Goal: Book appointment/travel/reservation

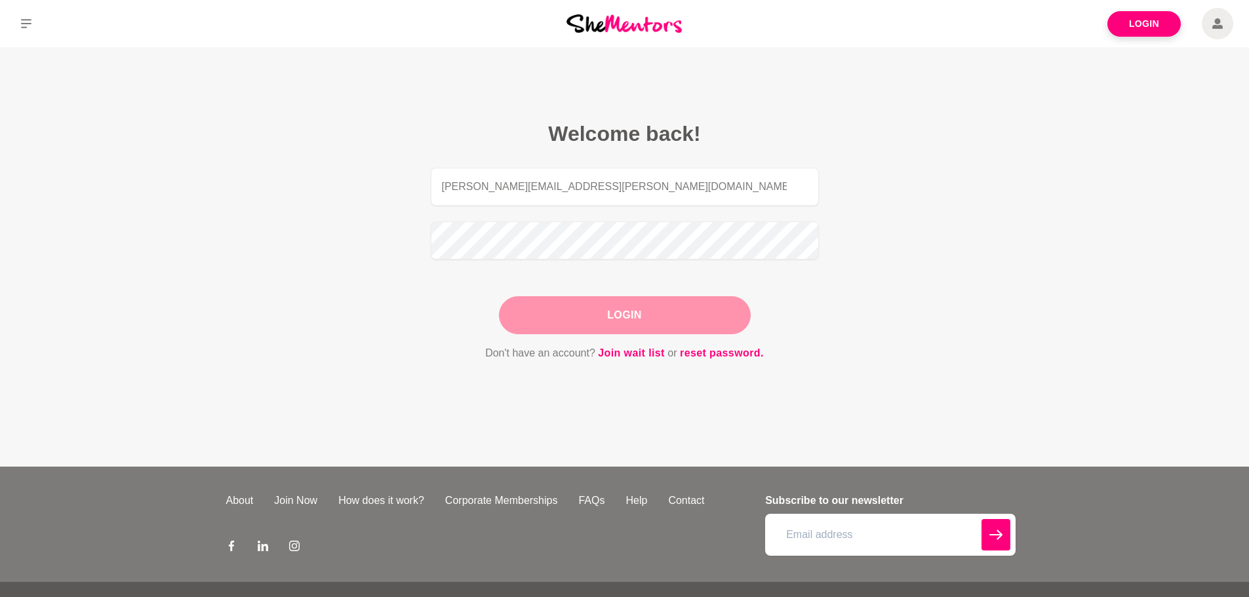
click at [677, 315] on button "Login" at bounding box center [625, 315] width 252 height 38
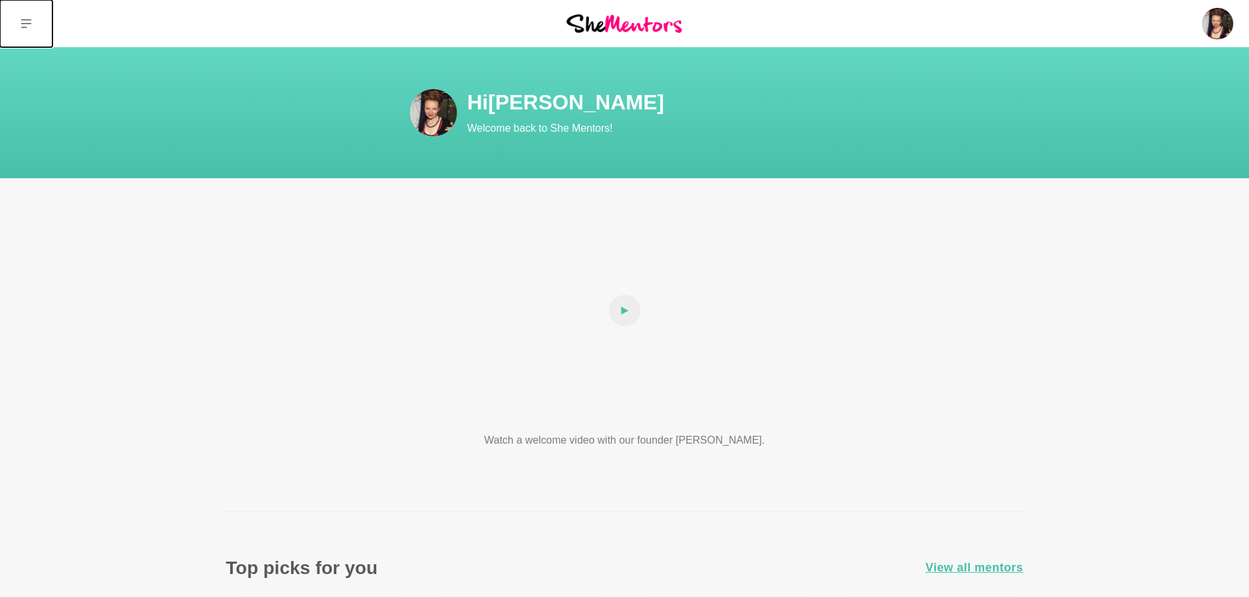
click at [30, 24] on icon at bounding box center [26, 23] width 10 height 9
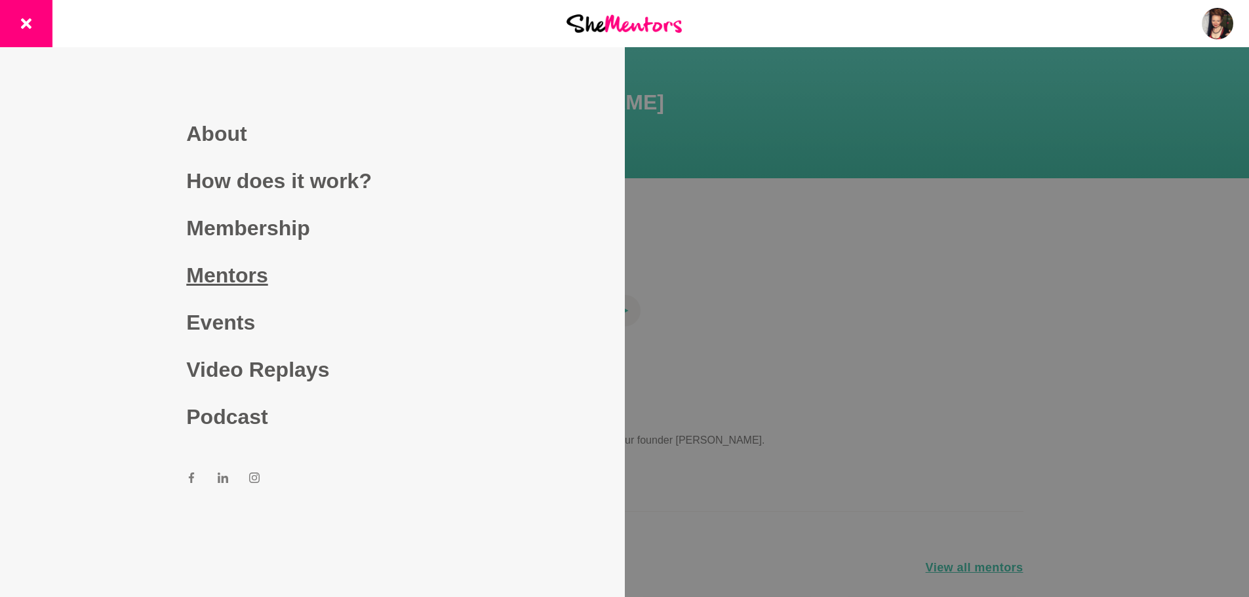
click at [210, 277] on link "Mentors" at bounding box center [312, 275] width 252 height 47
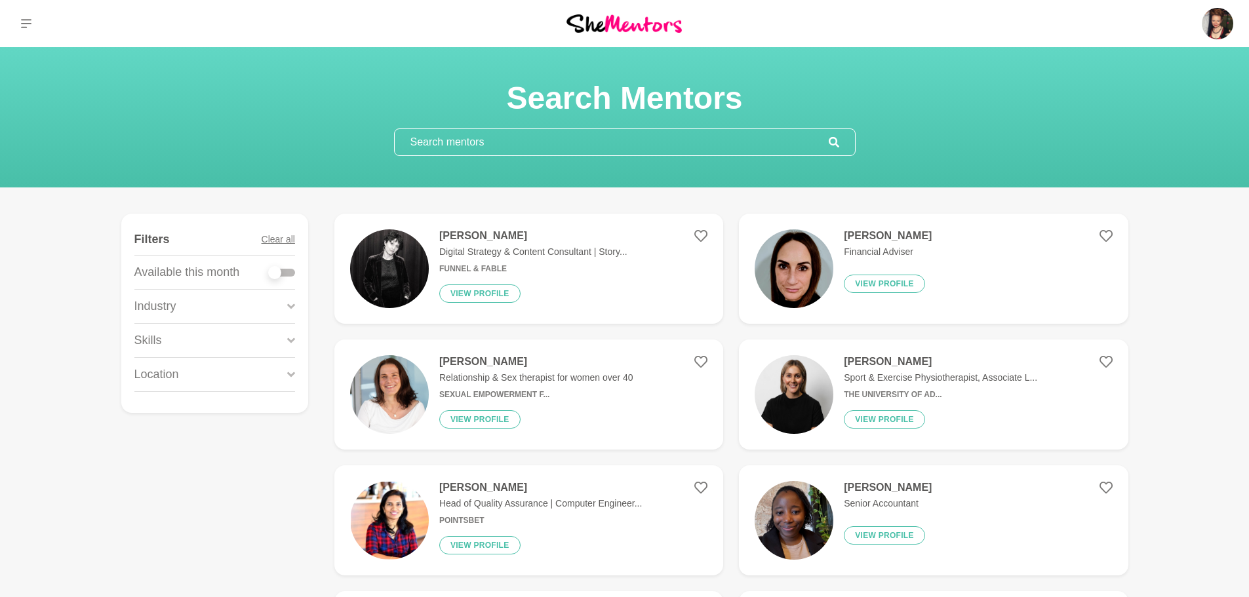
click at [438, 142] on input "text" at bounding box center [612, 142] width 434 height 26
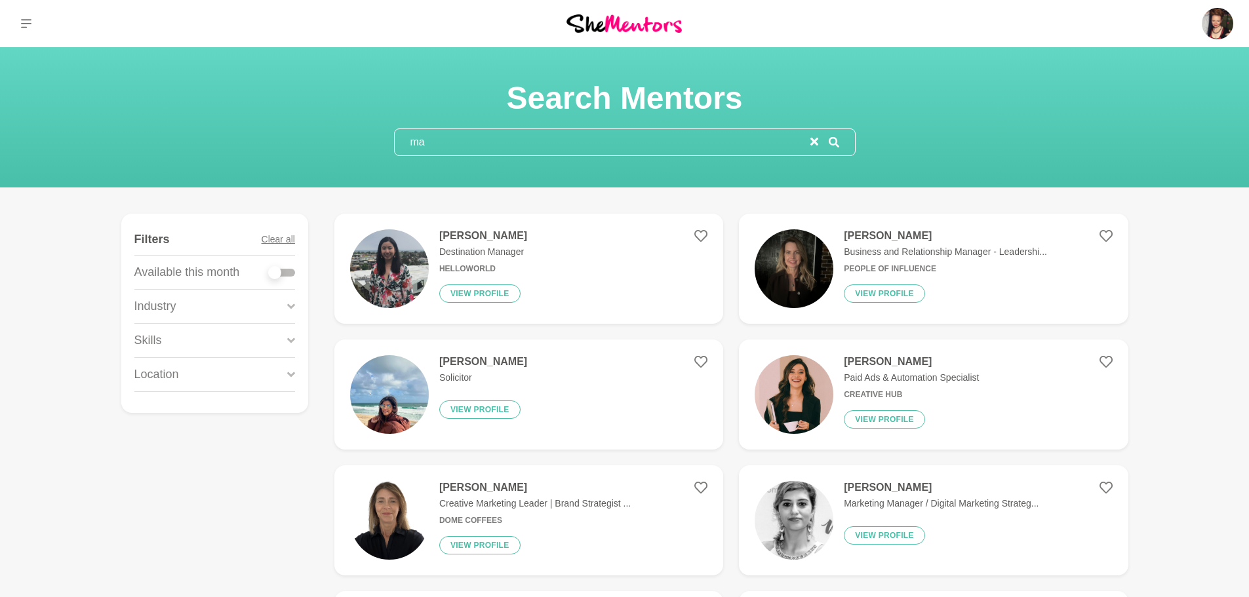
type input "m"
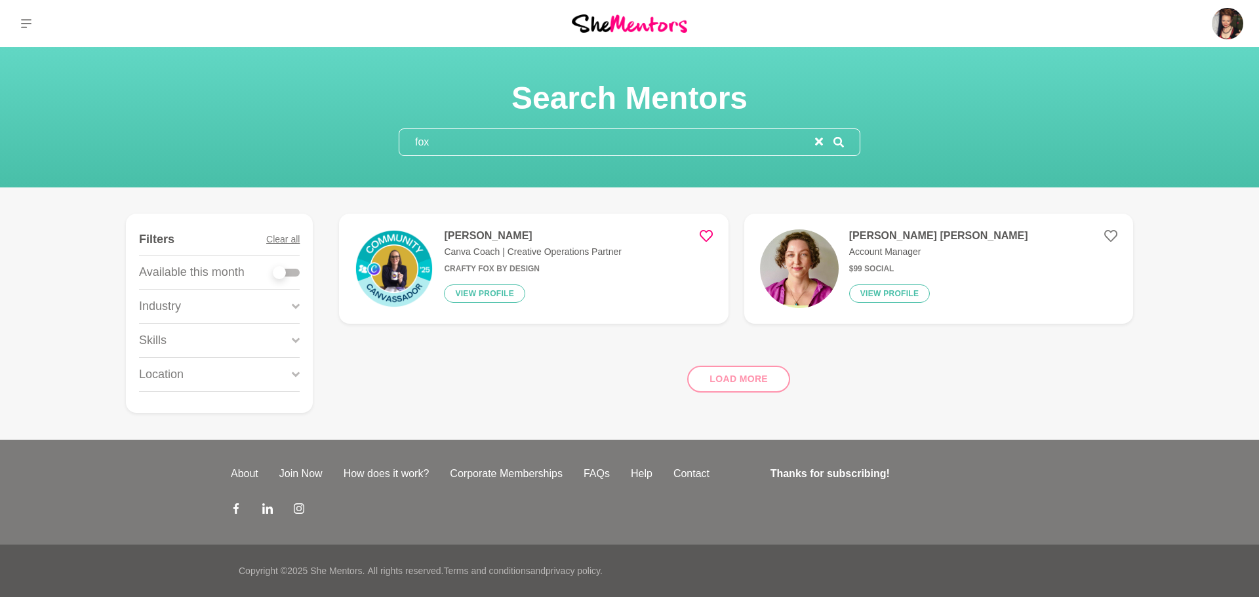
type input "fox"
click at [556, 301] on div "[PERSON_NAME] Canva Coach | Creative Operations Partner Crafty Fox By Design Vi…" at bounding box center [527, 268] width 188 height 79
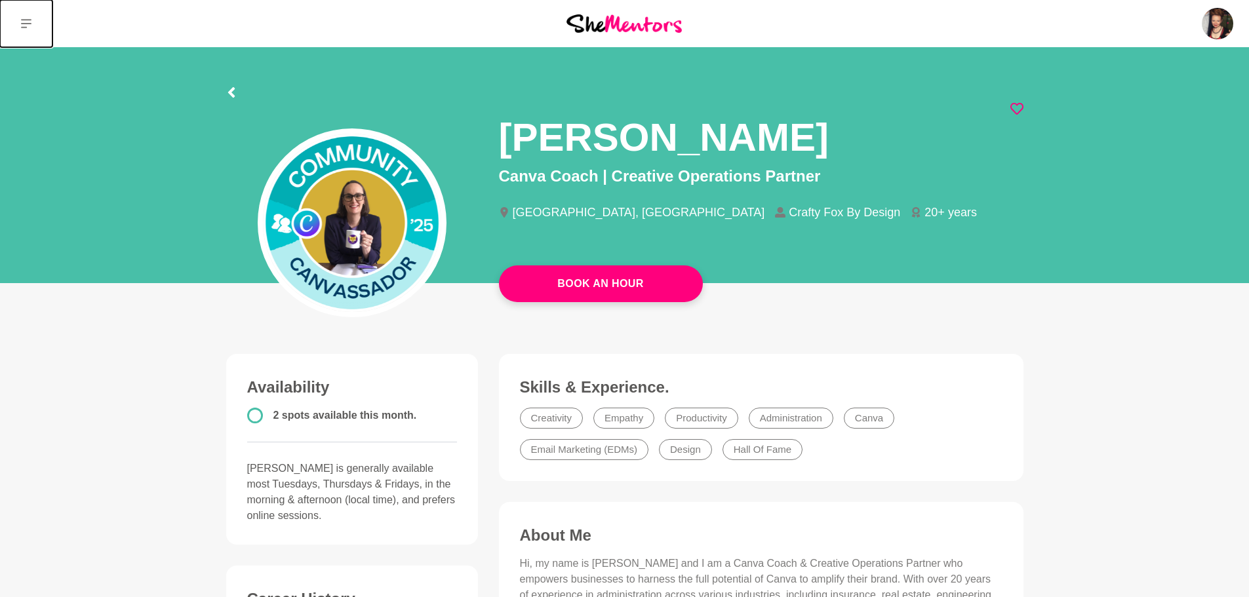
click at [28, 22] on icon at bounding box center [26, 23] width 10 height 10
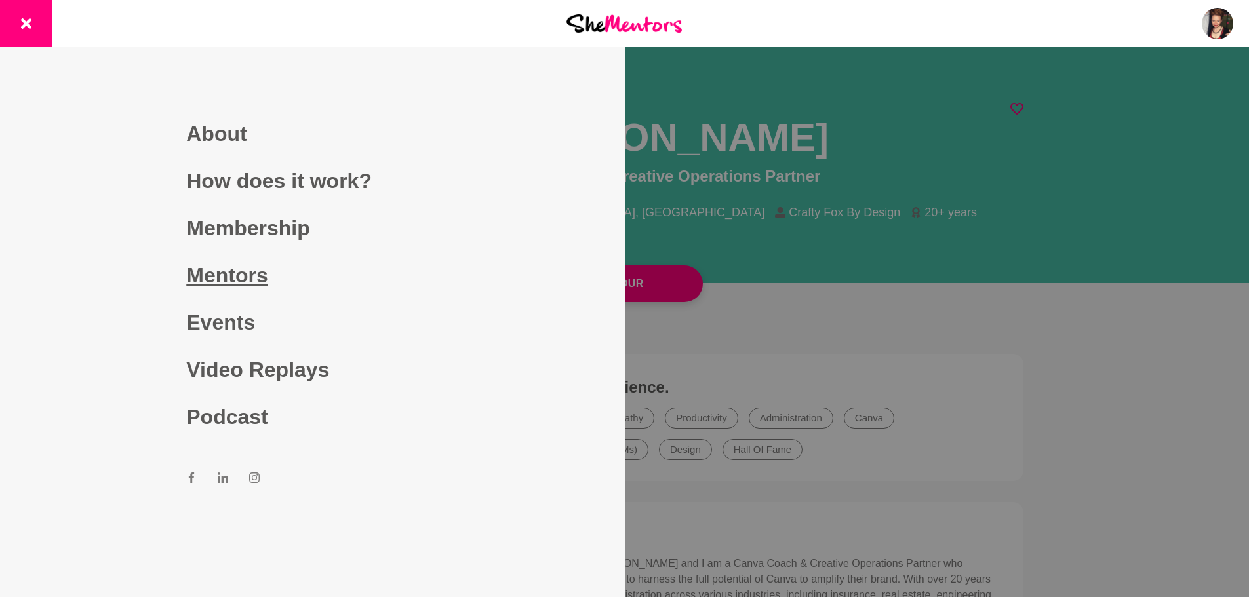
click at [212, 276] on link "Mentors" at bounding box center [312, 275] width 252 height 47
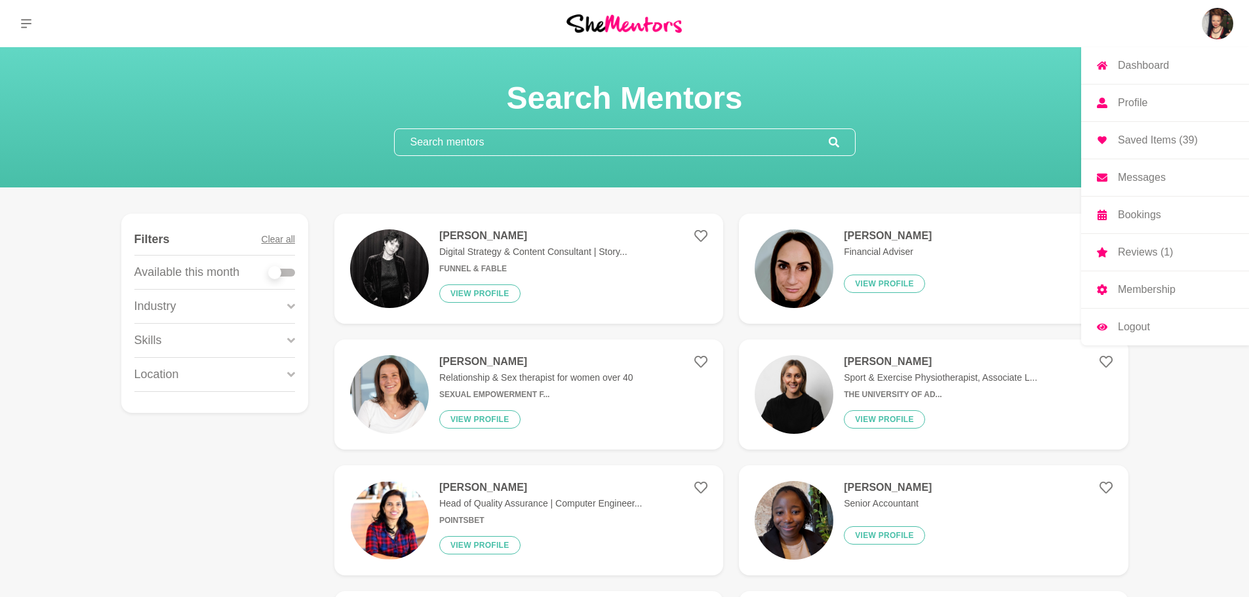
click at [1219, 25] on img at bounding box center [1217, 23] width 31 height 31
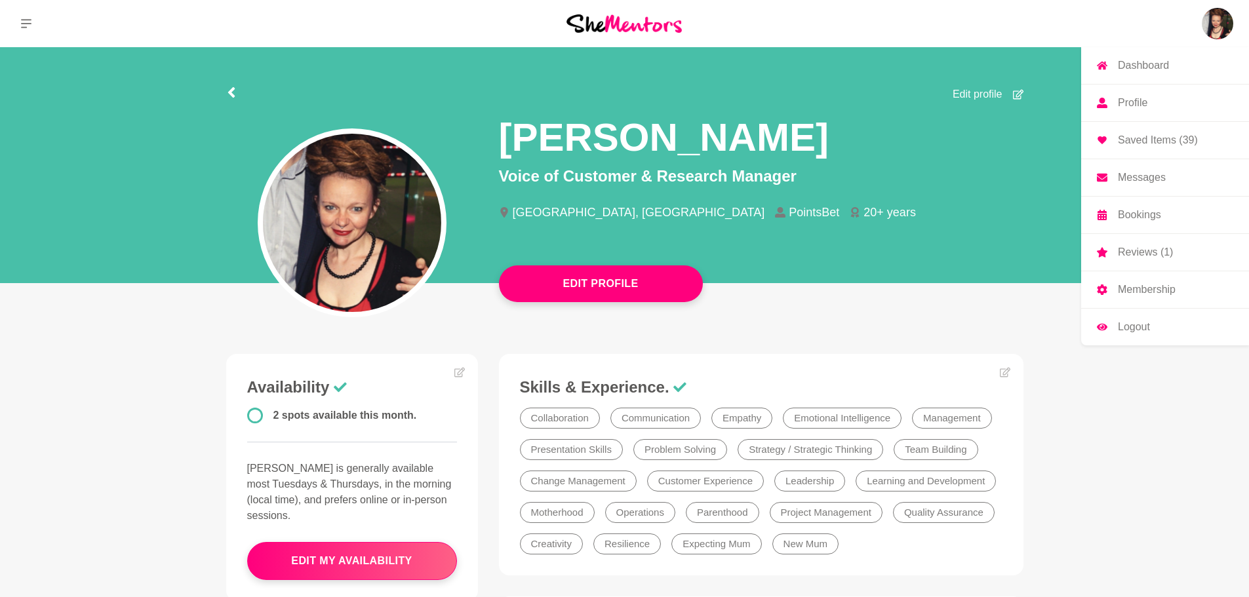
click at [1176, 138] on p "Saved Items (39)" at bounding box center [1158, 140] width 80 height 10
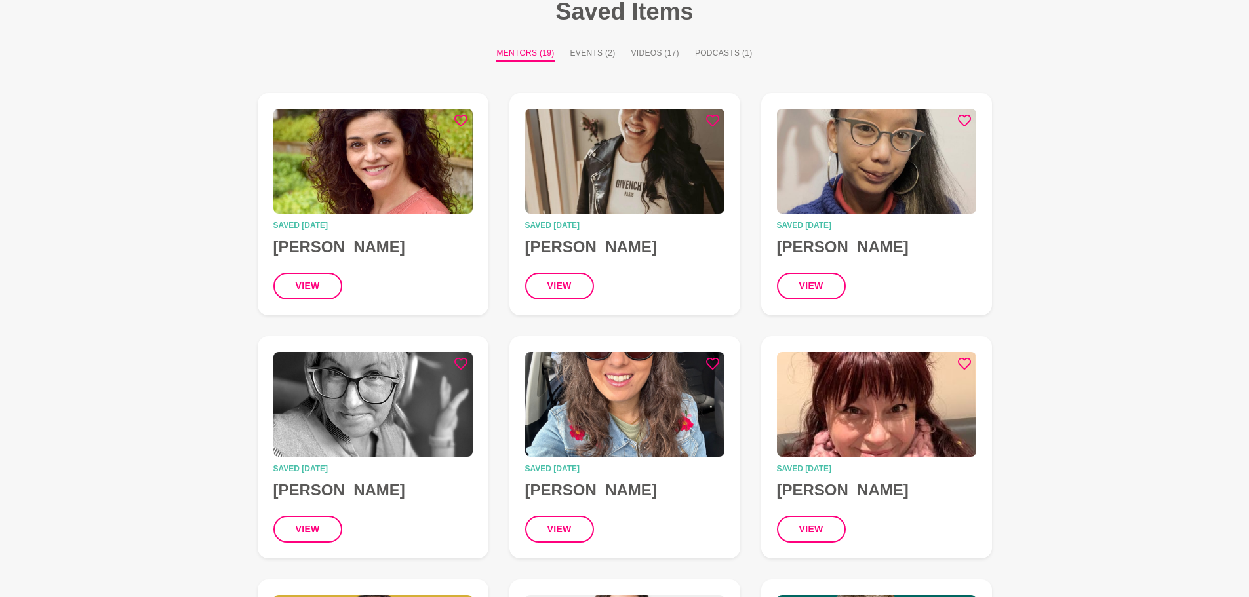
scroll to position [131, 0]
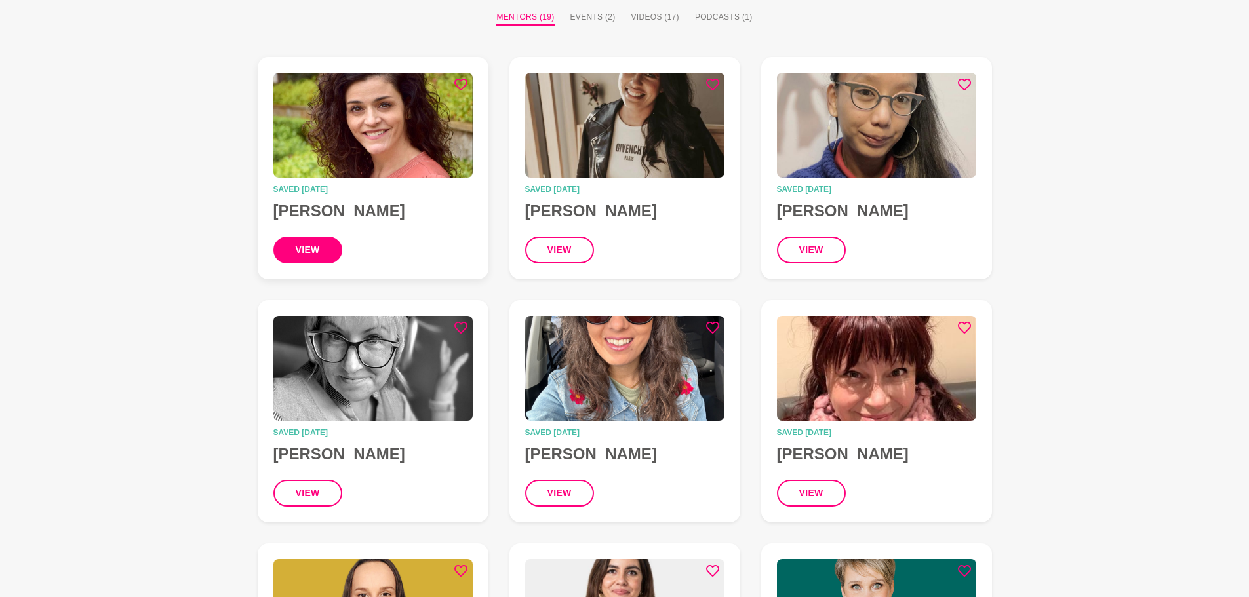
click at [324, 256] on button "view" at bounding box center [307, 250] width 69 height 27
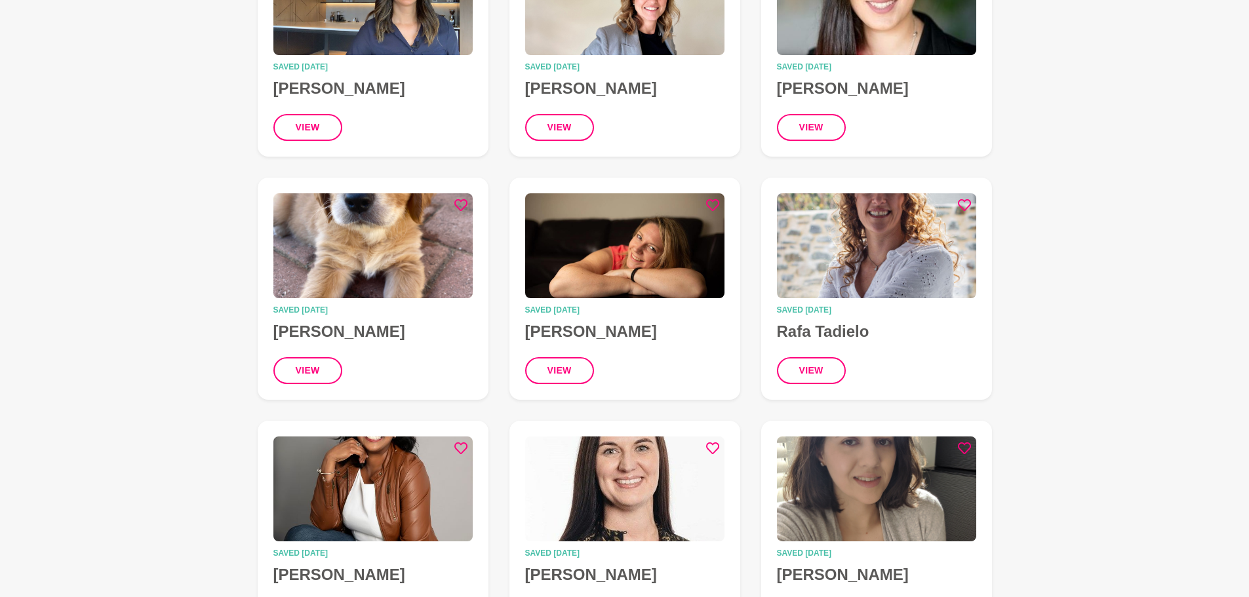
scroll to position [1049, 0]
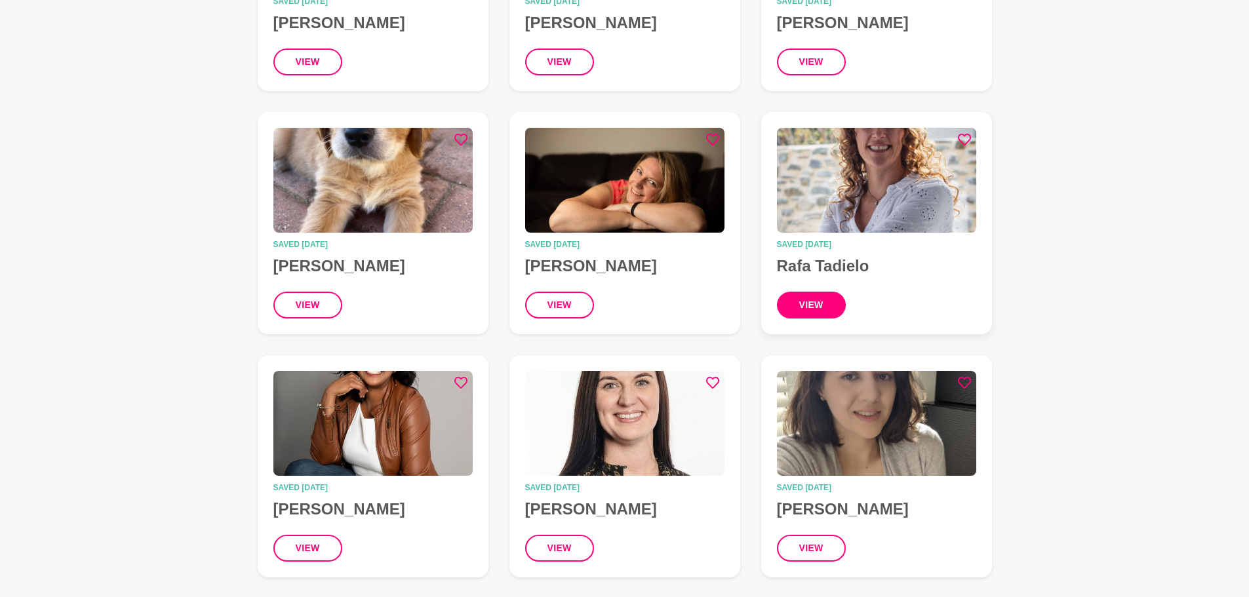
click at [814, 309] on button "view" at bounding box center [811, 305] width 69 height 27
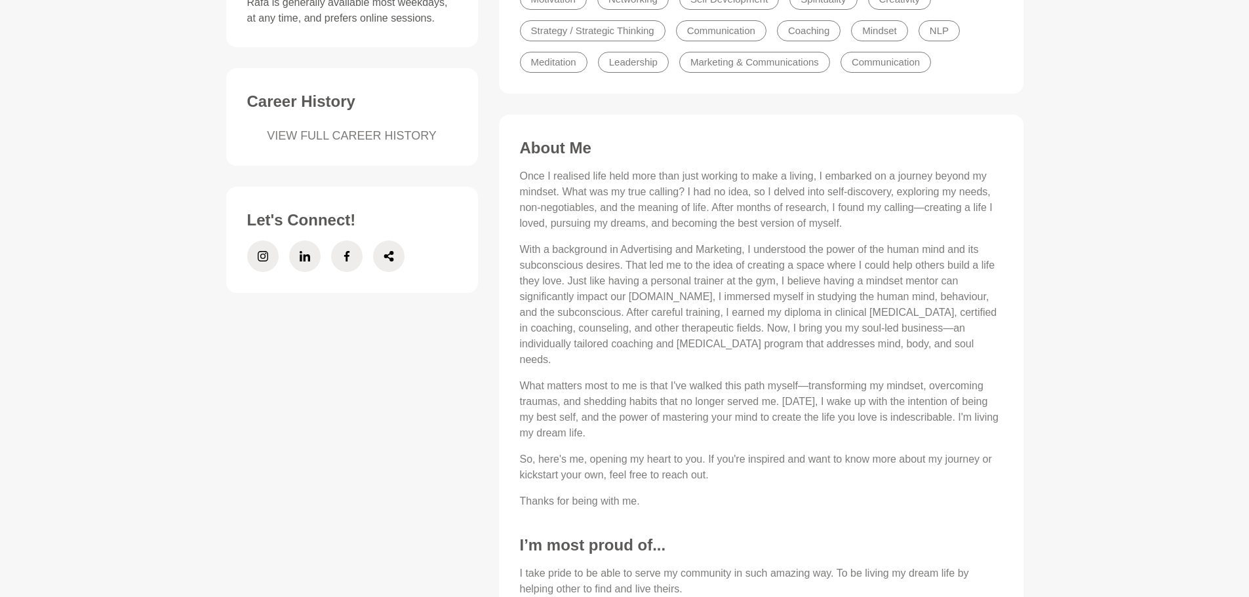
scroll to position [459, 0]
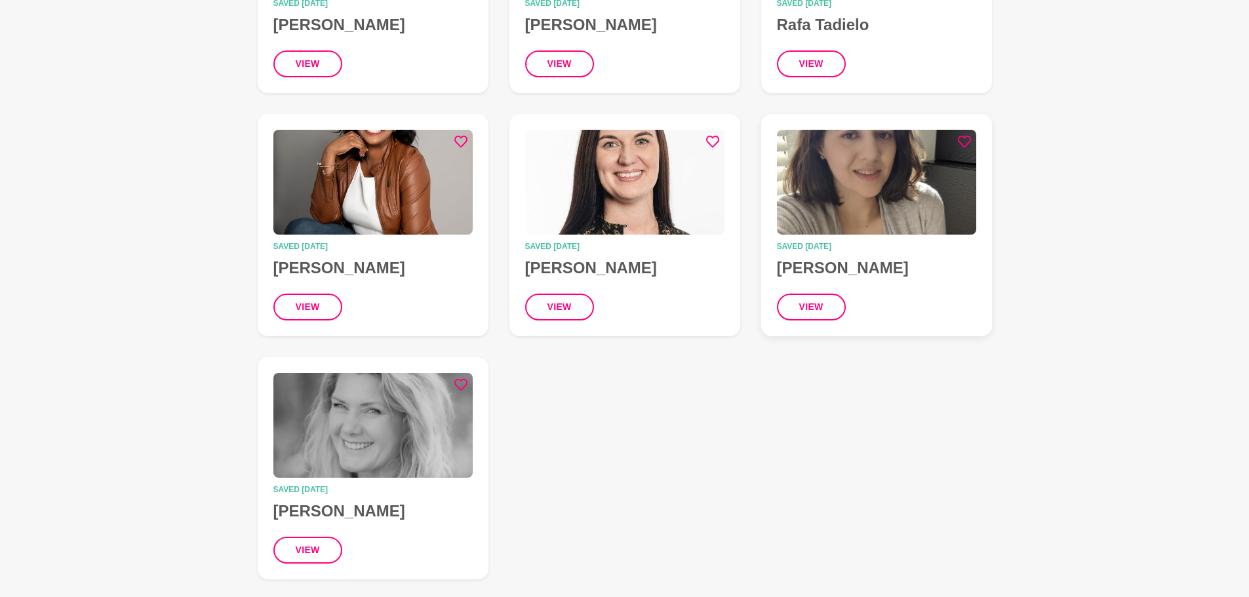
scroll to position [1311, 0]
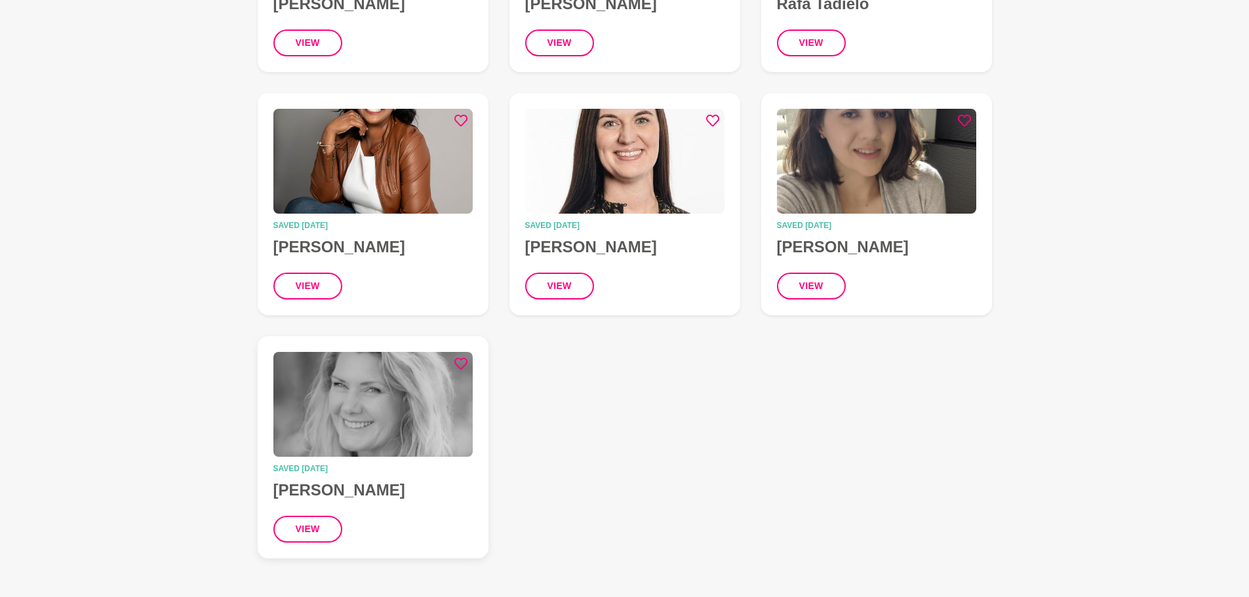
click at [347, 414] on img at bounding box center [372, 404] width 199 height 105
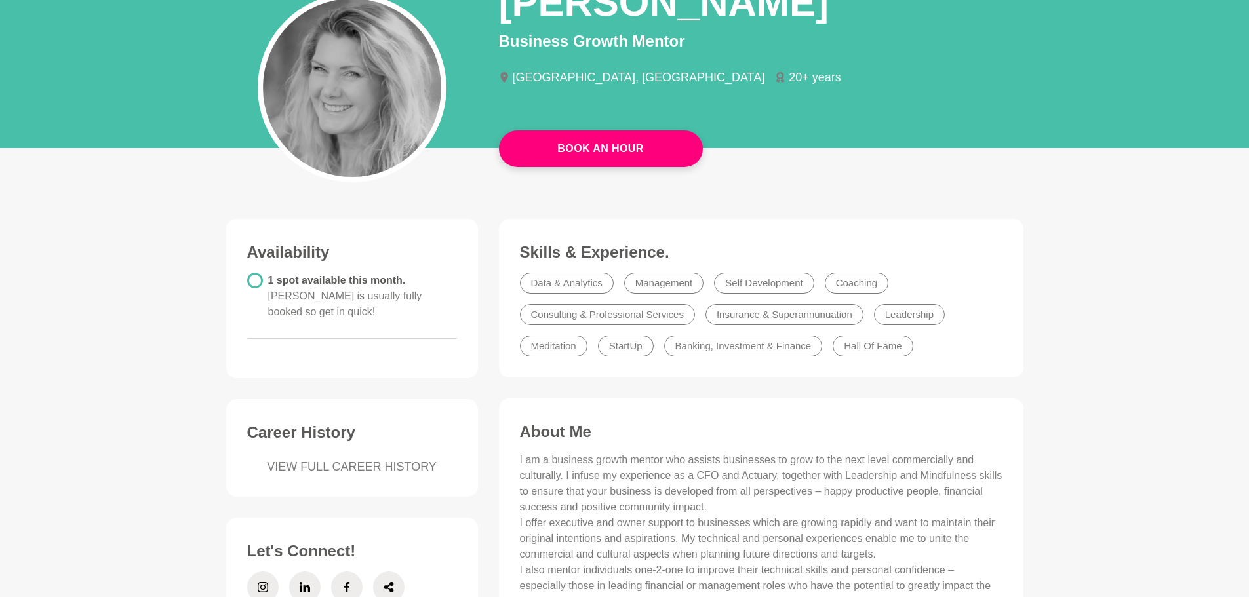
scroll to position [131, 0]
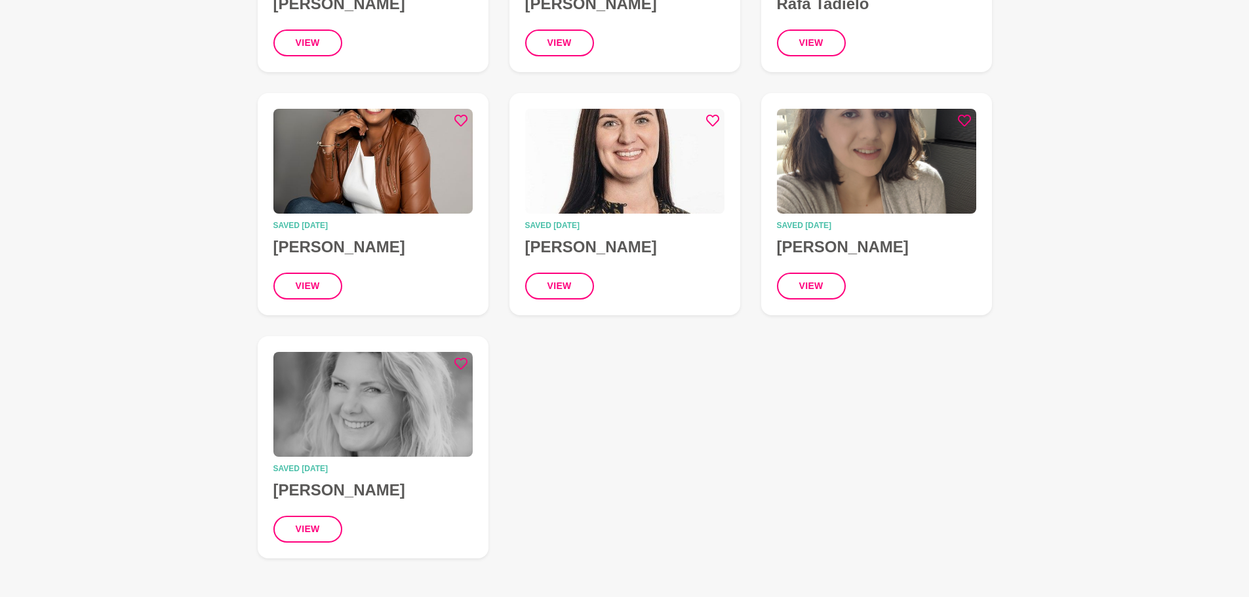
scroll to position [1246, 0]
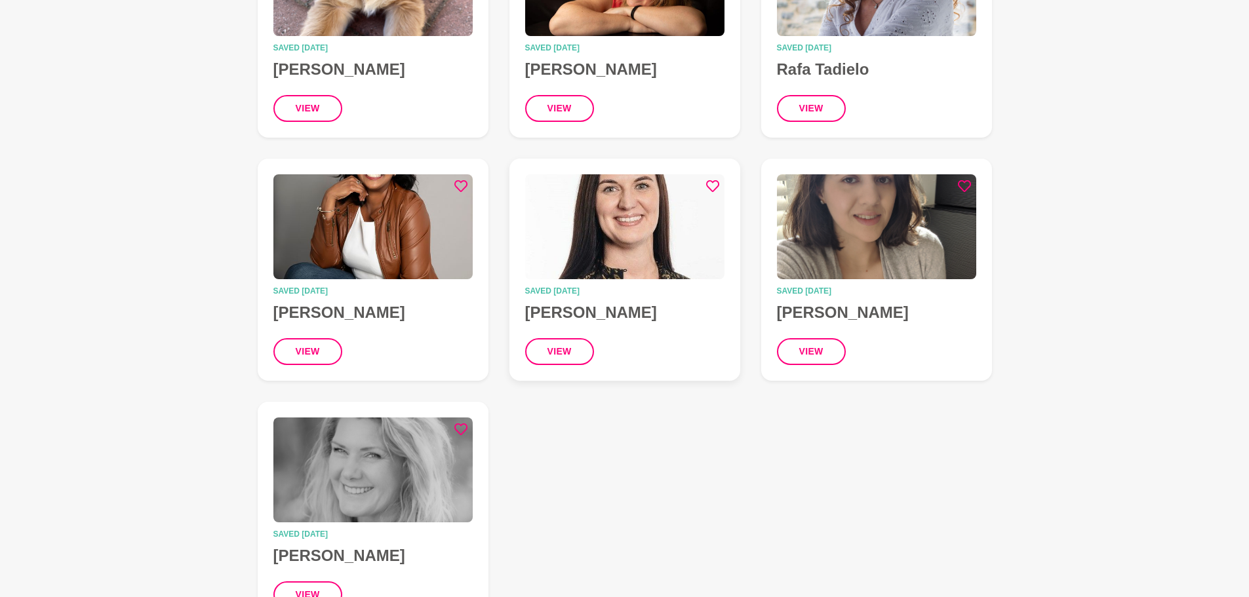
click at [698, 307] on h4 "[PERSON_NAME]" at bounding box center [624, 313] width 199 height 20
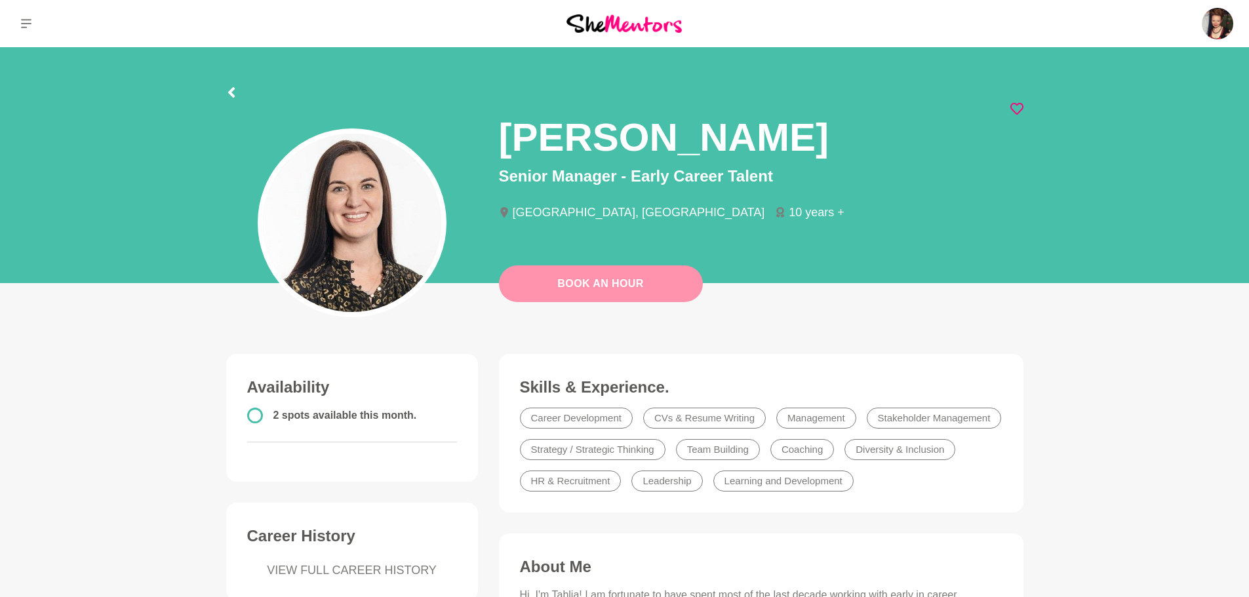
click at [568, 275] on link "Book An Hour" at bounding box center [601, 284] width 204 height 37
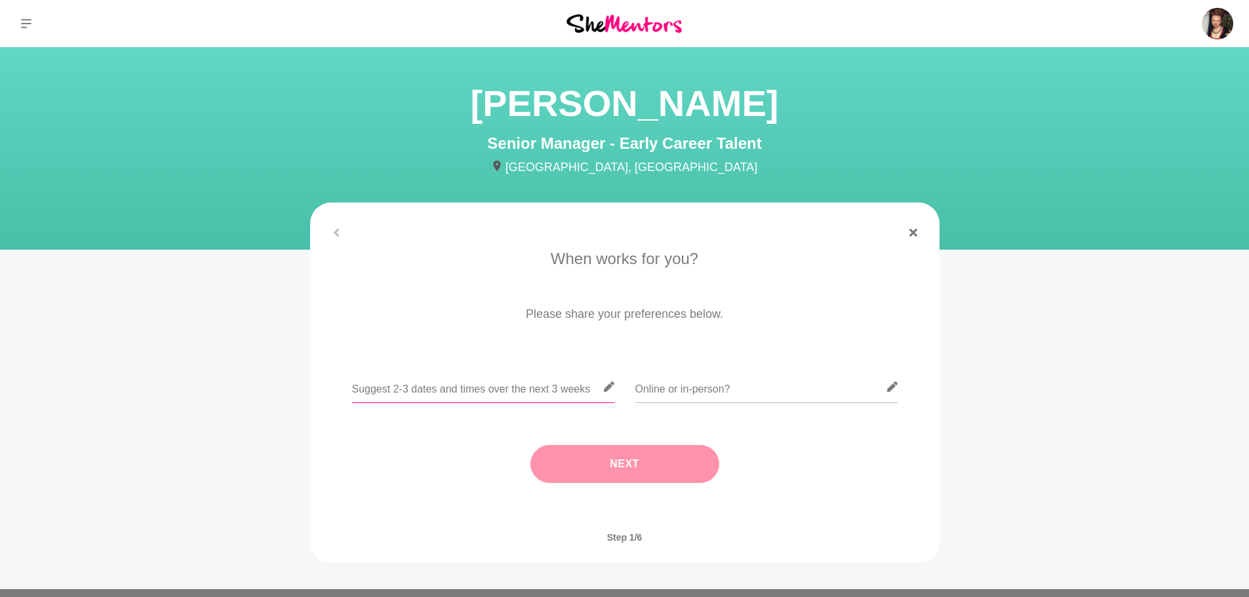
click at [460, 392] on input "text" at bounding box center [483, 387] width 262 height 32
click at [498, 393] on input "text" at bounding box center [483, 387] width 262 height 32
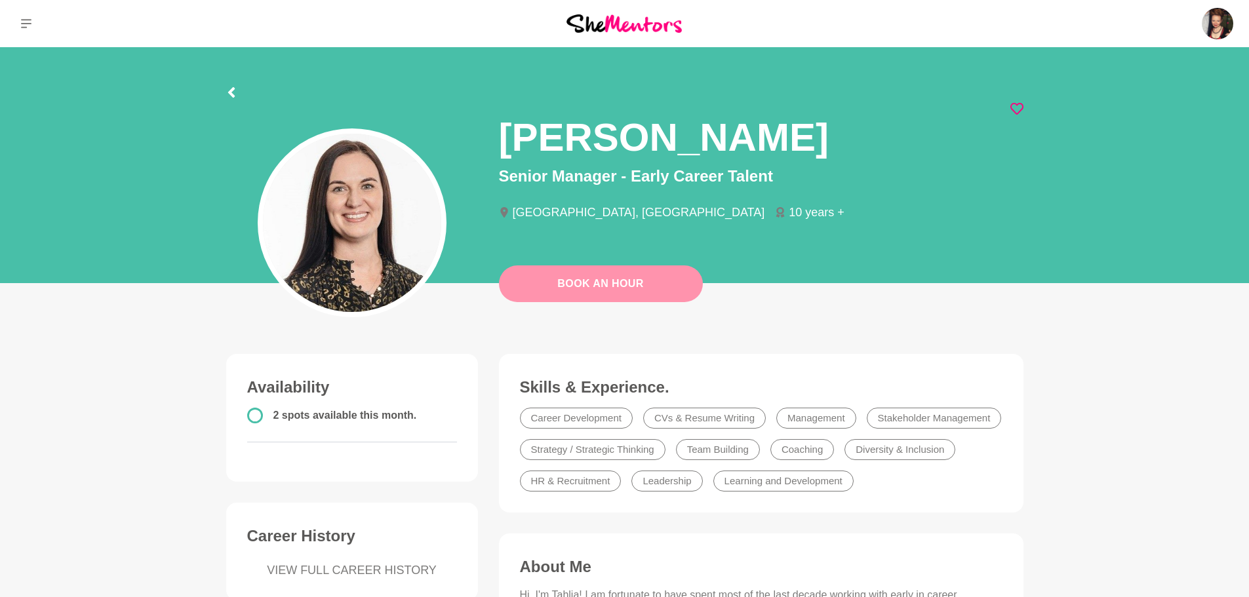
click at [585, 279] on link "Book An Hour" at bounding box center [601, 284] width 204 height 37
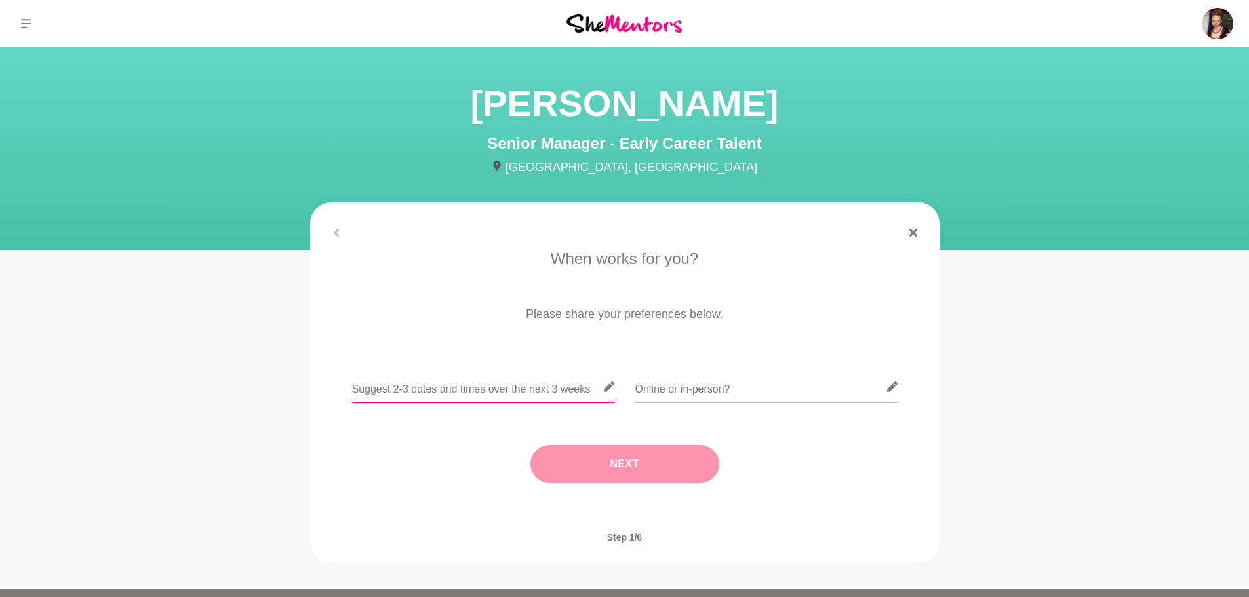
click at [400, 390] on input "text" at bounding box center [483, 387] width 262 height 32
click at [426, 391] on input "text" at bounding box center [483, 387] width 262 height 32
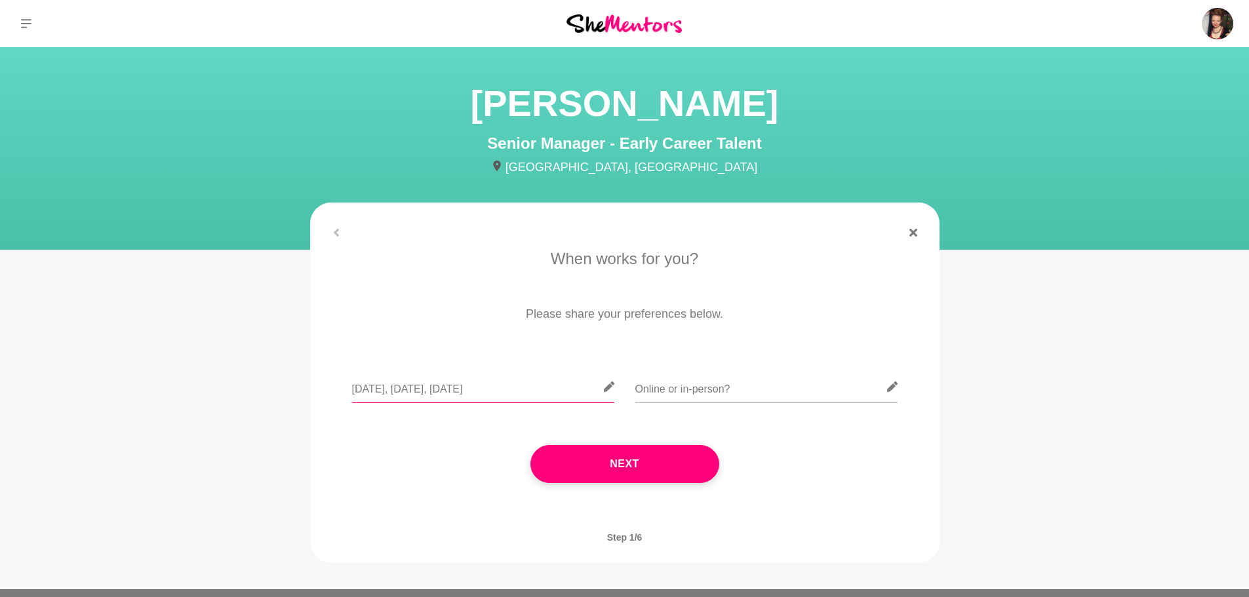
click at [458, 389] on input "[DATE], [DATE], [DATE]" at bounding box center [483, 387] width 262 height 32
click at [403, 387] on input "[DATE], [DATE], [DATE]" at bounding box center [483, 387] width 262 height 32
click at [466, 387] on input "[DATE], [DATE], [DATE]" at bounding box center [483, 387] width 262 height 32
click at [582, 387] on input "[DATE], [DATE], [DATE], [DATE]" at bounding box center [483, 387] width 262 height 32
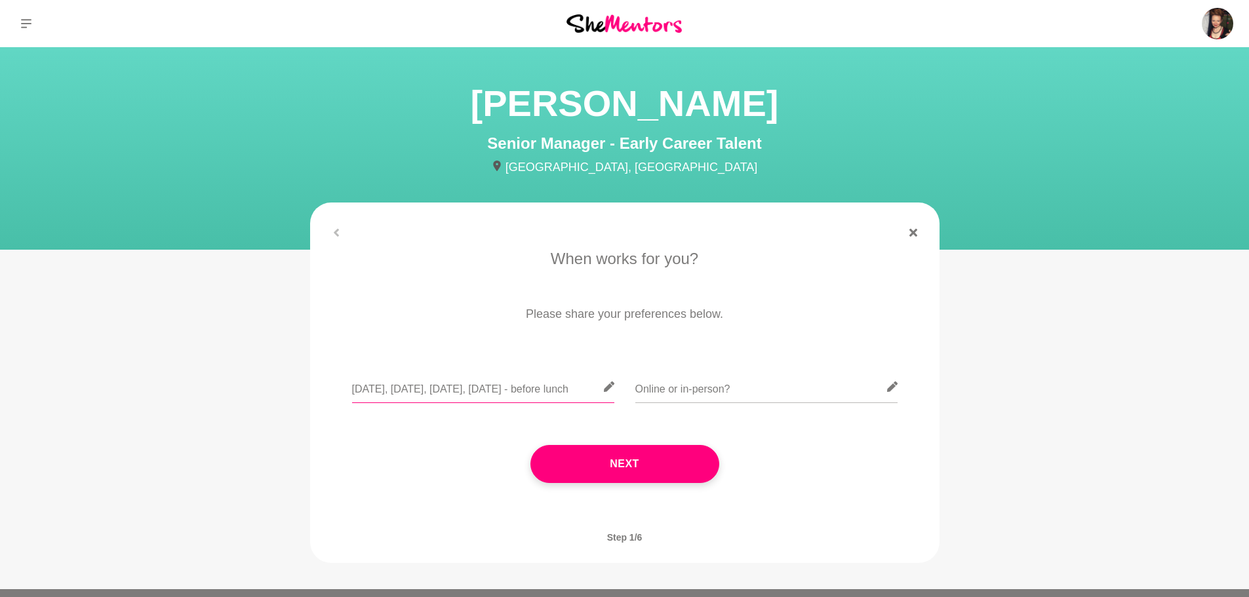
click at [554, 391] on input "[DATE], [DATE], [DATE], [DATE] - before lunch" at bounding box center [483, 387] width 262 height 32
drag, startPoint x: 557, startPoint y: 388, endPoint x: 653, endPoint y: 389, distance: 96.4
click at [653, 389] on div "[DATE], [DATE], [DATE], [DATE] - before lunch" at bounding box center [624, 395] width 593 height 48
type input "[DATE], [DATE], [DATE], [DATE] - best time of day is before noon"
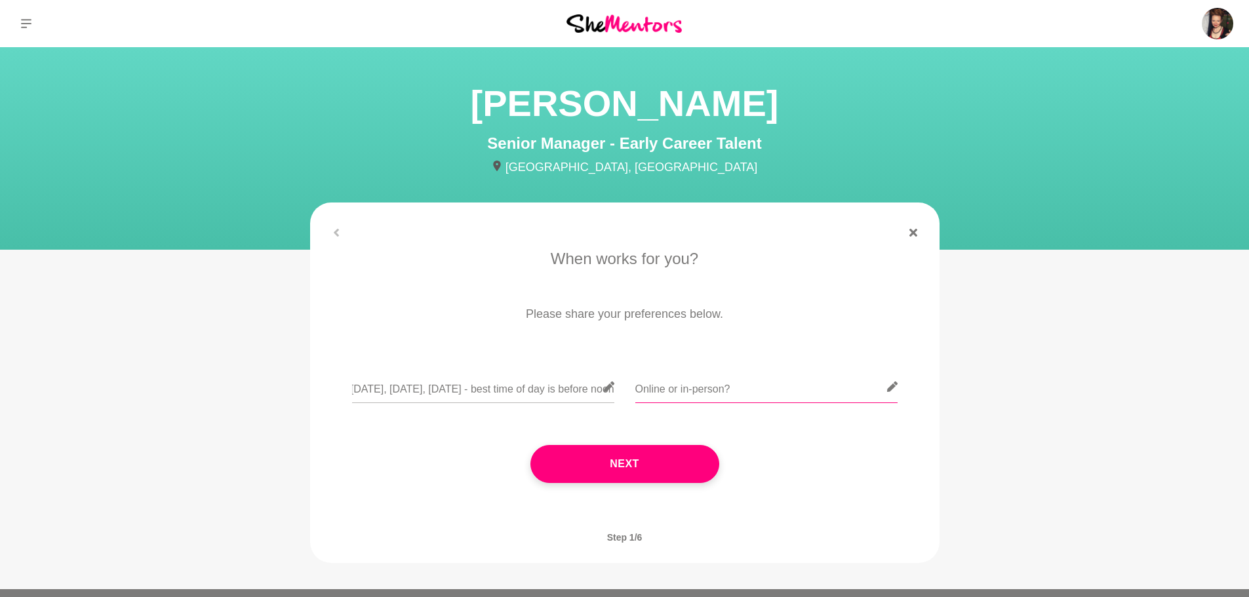
scroll to position [0, 0]
click at [653, 389] on input "text" at bounding box center [766, 387] width 262 height 32
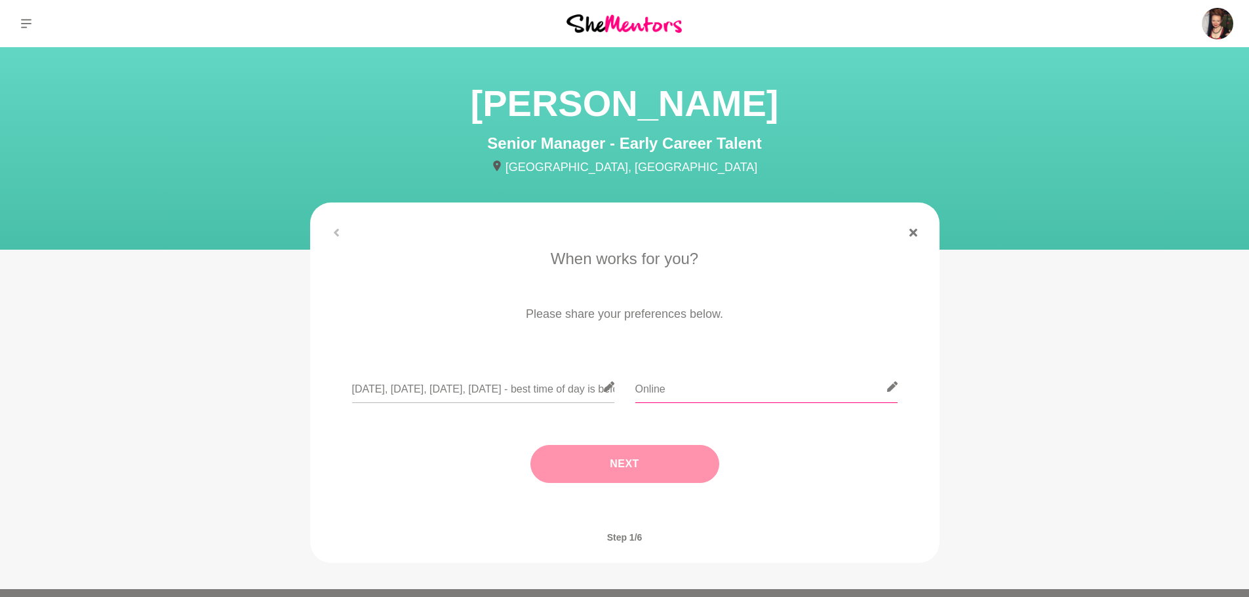
type input "Online"
click at [623, 463] on button "Next" at bounding box center [624, 464] width 189 height 38
click at [515, 391] on input "text" at bounding box center [625, 387] width 262 height 32
type input "Melb"
click at [610, 454] on button "Next" at bounding box center [624, 464] width 189 height 38
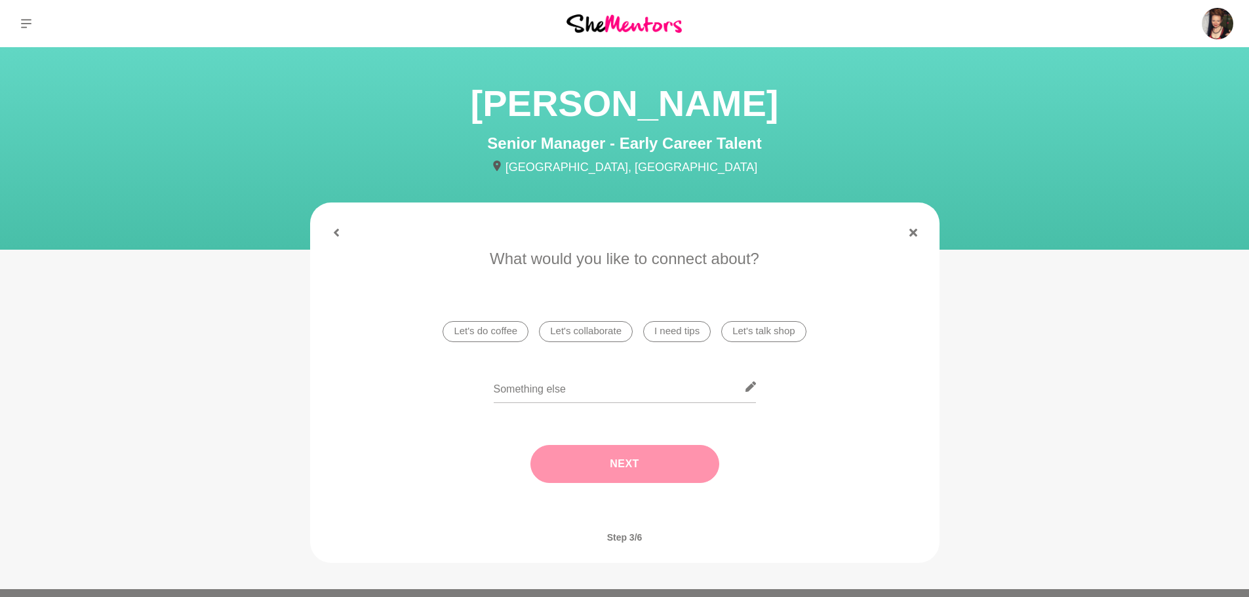
click at [475, 334] on li "Let's do coffee" at bounding box center [486, 331] width 86 height 21
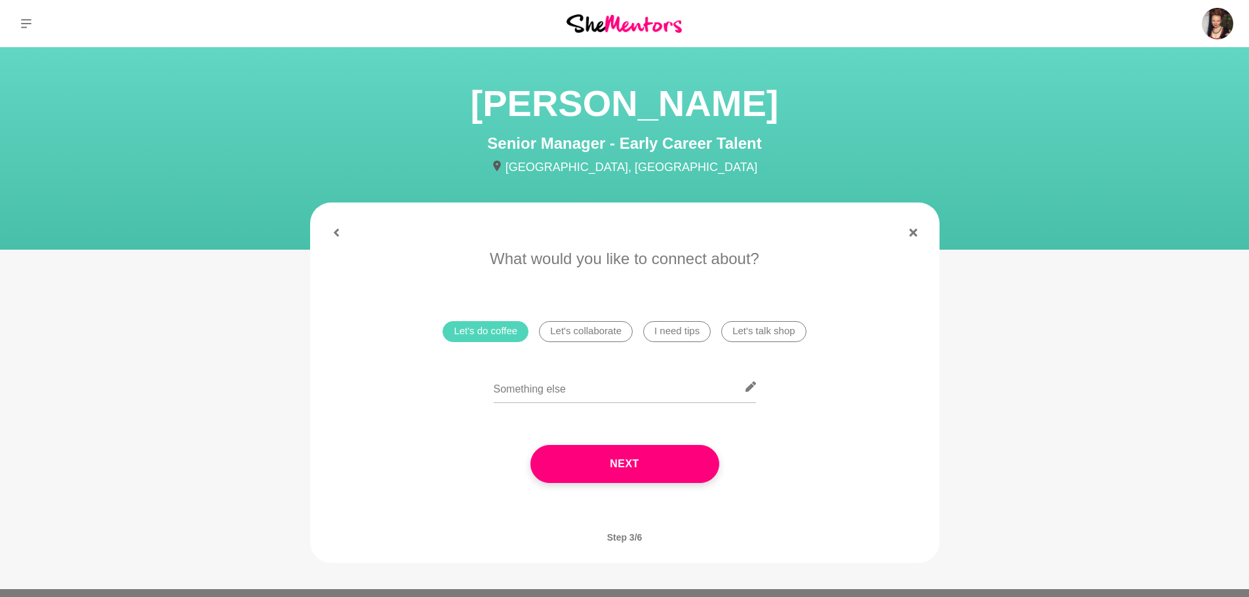
click at [759, 337] on li "Let's talk shop" at bounding box center [763, 331] width 85 height 21
click at [758, 334] on li "Let's talk shop" at bounding box center [763, 331] width 85 height 21
click at [691, 334] on li "I need tips" at bounding box center [677, 331] width 68 height 21
click at [543, 394] on input "text" at bounding box center [625, 387] width 262 height 32
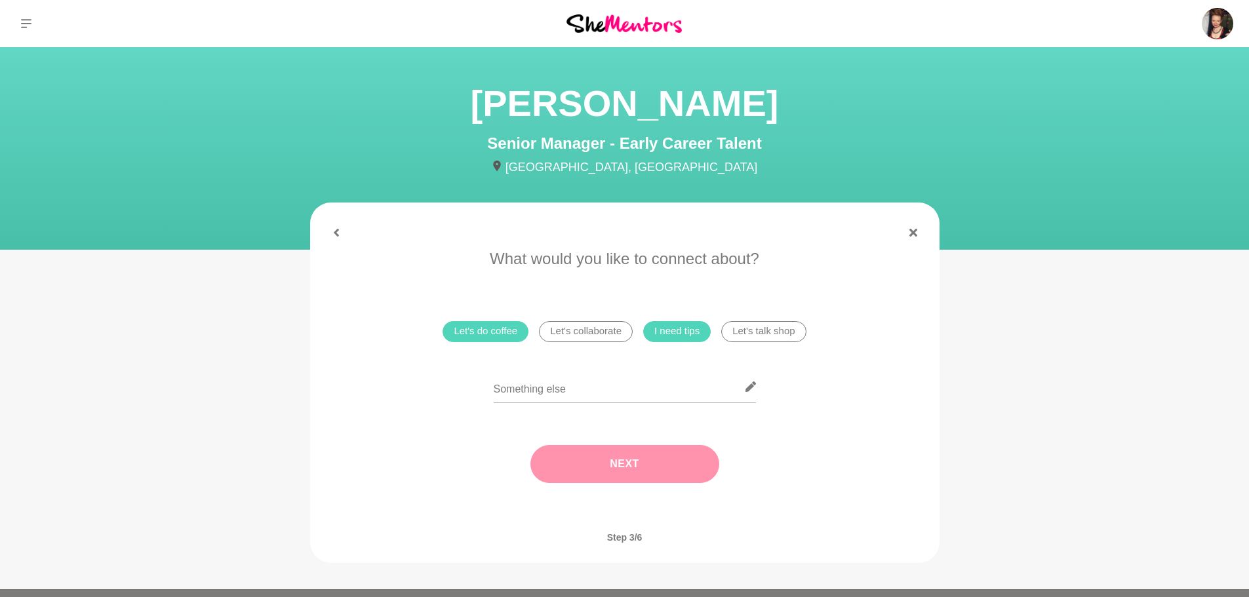
click at [625, 467] on button "Next" at bounding box center [624, 464] width 189 height 38
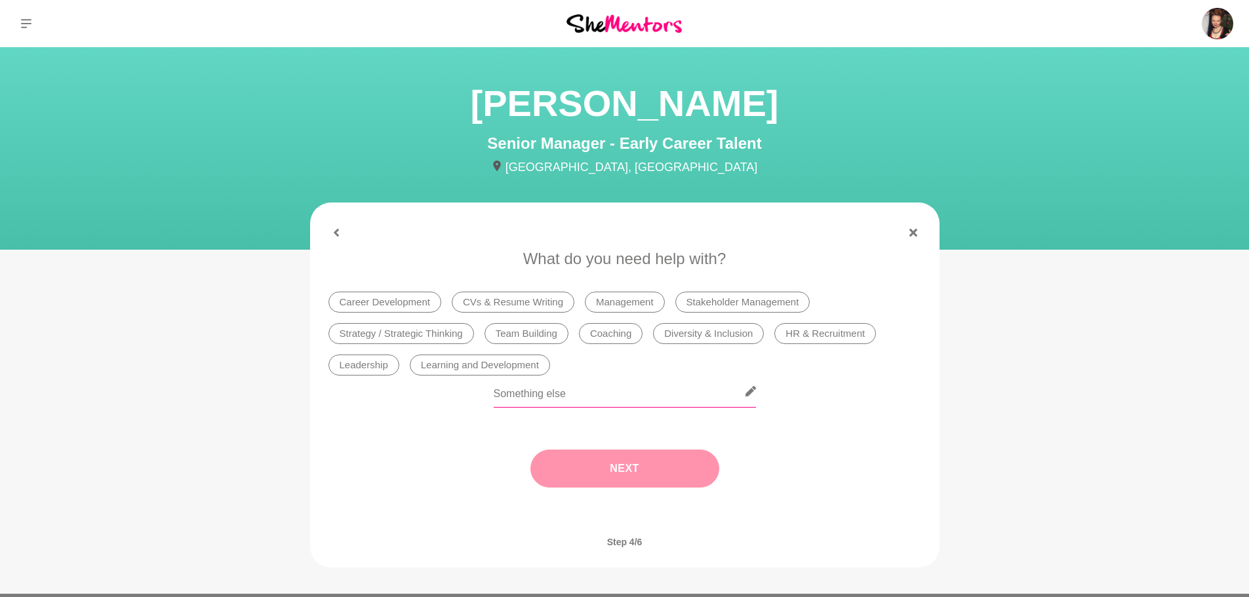
click at [537, 392] on input "text" at bounding box center [625, 392] width 262 height 32
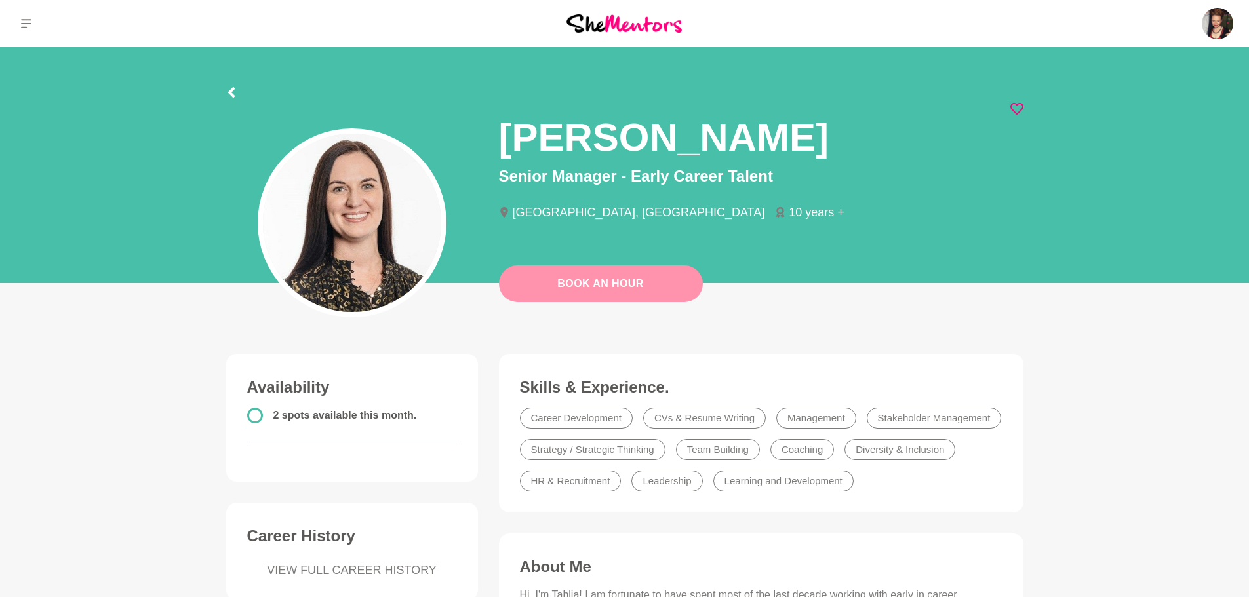
click at [618, 289] on link "Book An Hour" at bounding box center [601, 284] width 204 height 37
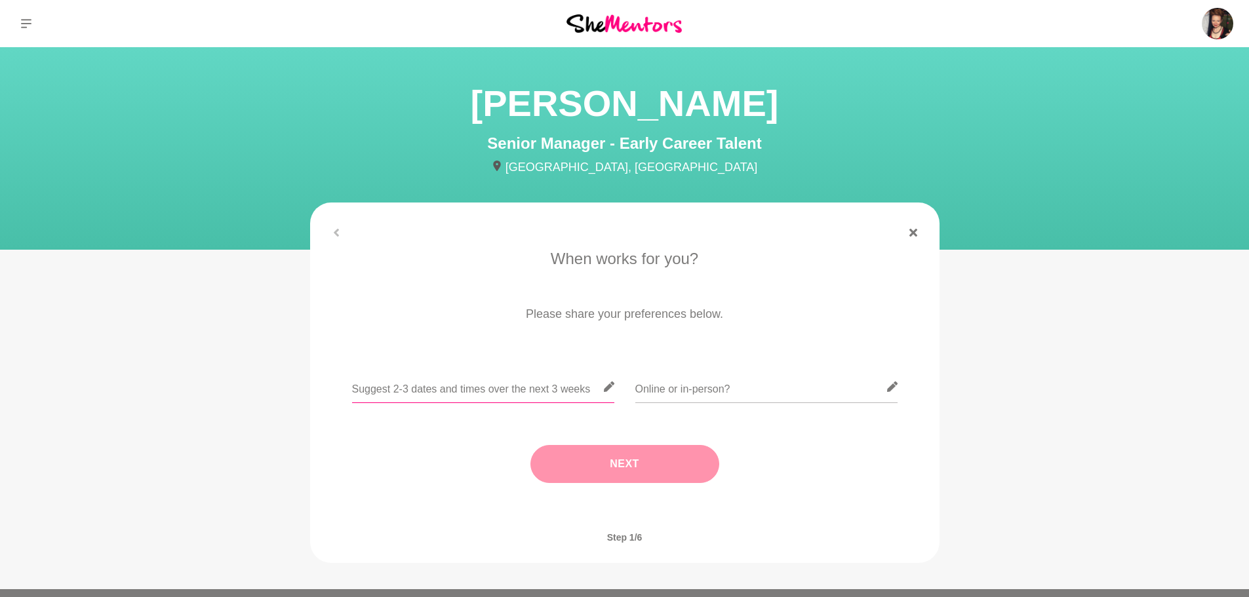
click at [460, 384] on input "text" at bounding box center [483, 387] width 262 height 32
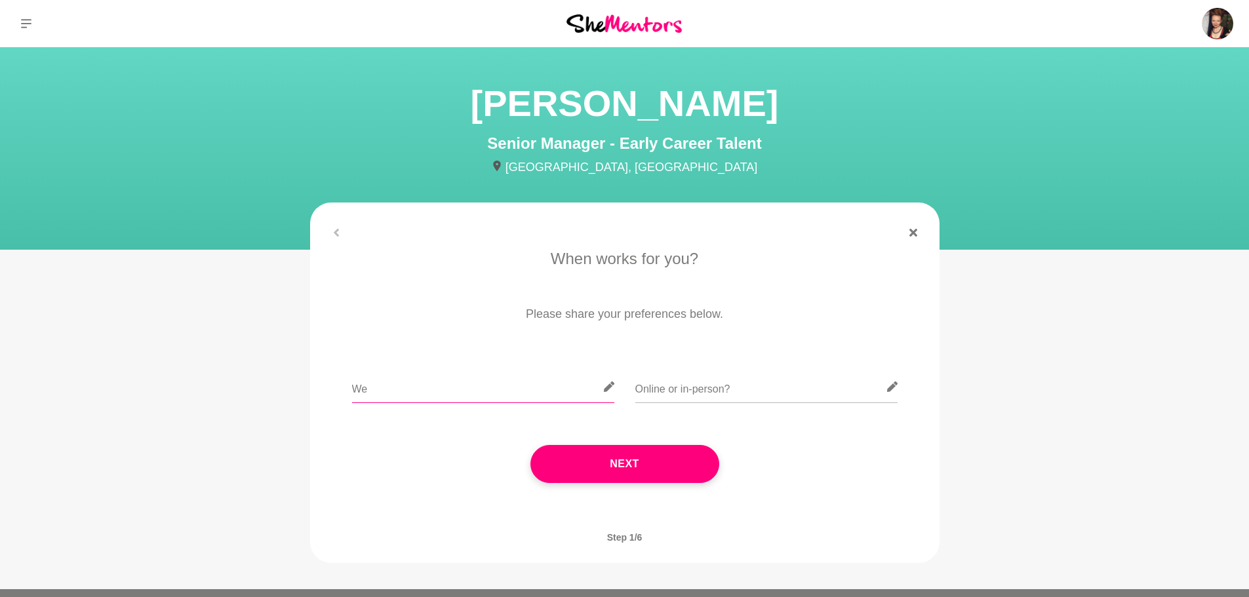
type input "W"
type input "[DATE], [DATE], [DATE], [DATE] - best time of day is before lunc"
click at [710, 386] on input "text" at bounding box center [766, 387] width 262 height 32
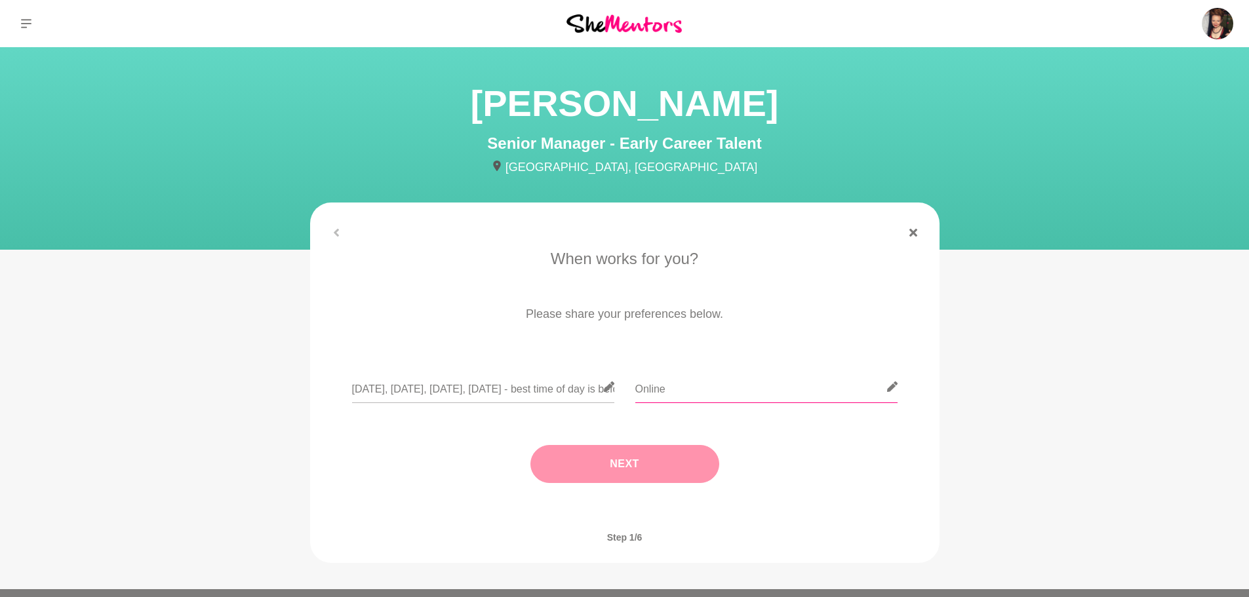
type input "Online"
click at [631, 448] on button "Next" at bounding box center [624, 464] width 189 height 38
click at [538, 396] on input "text" at bounding box center [625, 387] width 262 height 32
type input "Melb"
click at [597, 477] on button "Next" at bounding box center [624, 464] width 189 height 38
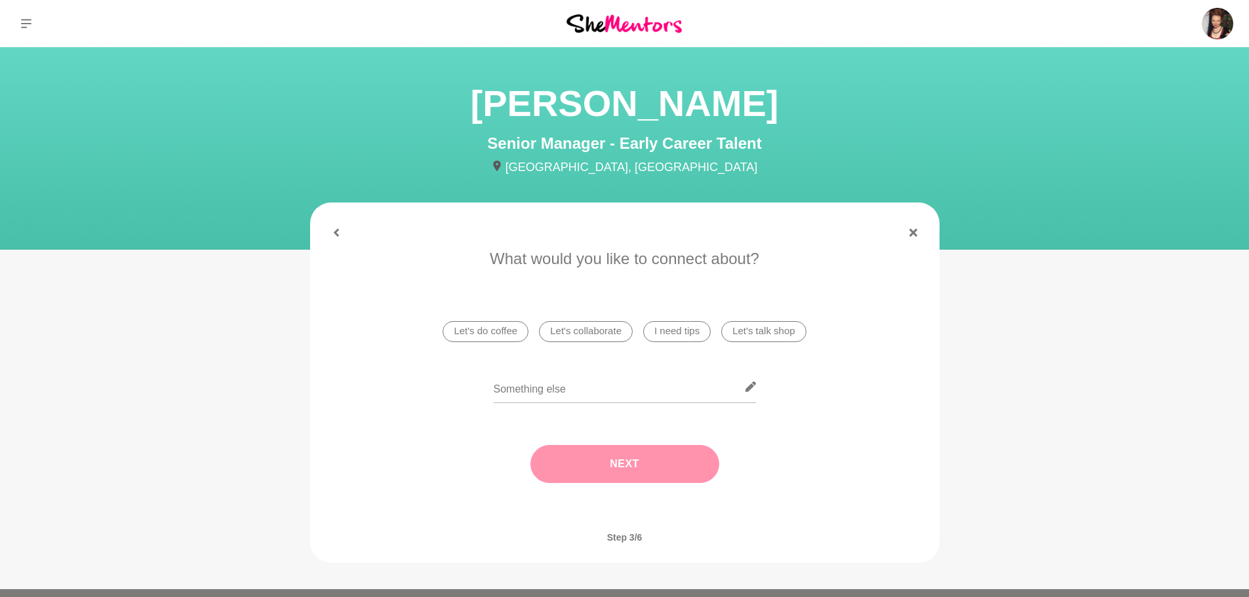
click at [505, 336] on li "Let's do coffee" at bounding box center [486, 331] width 86 height 21
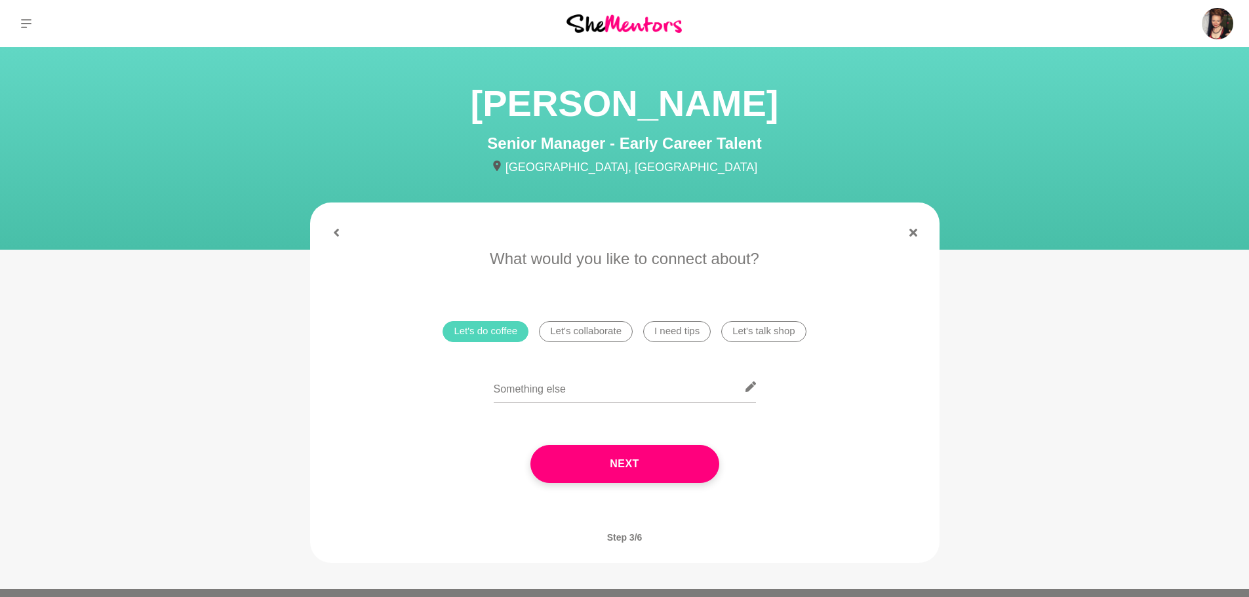
click at [677, 336] on li "I need tips" at bounding box center [677, 331] width 68 height 21
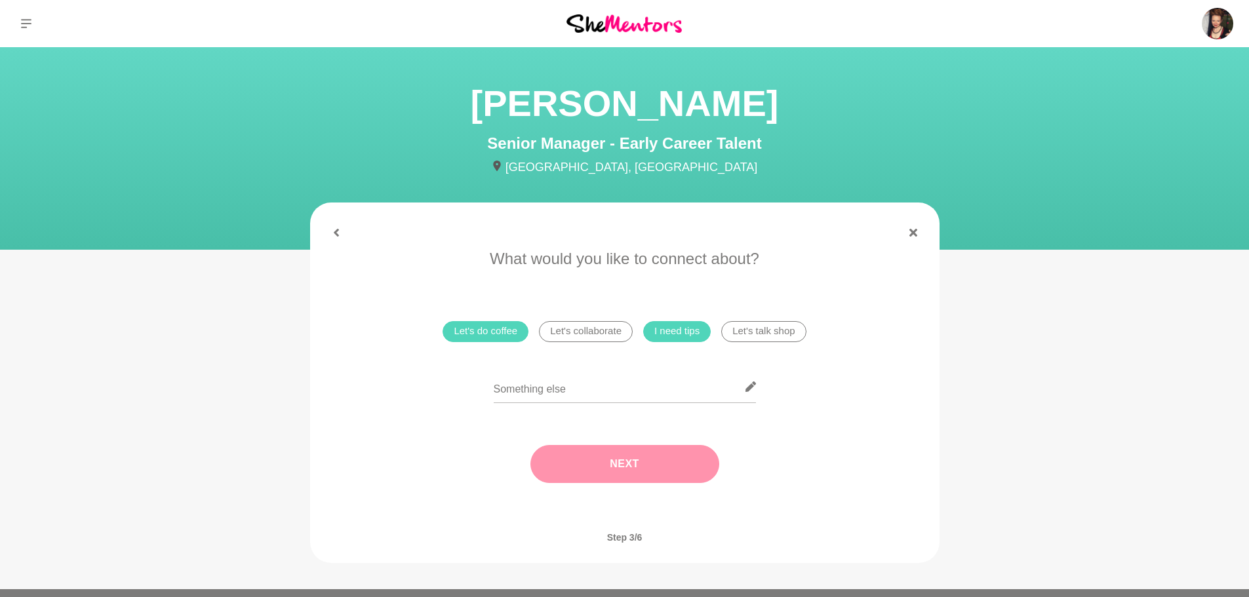
click at [652, 458] on button "Next" at bounding box center [624, 464] width 189 height 38
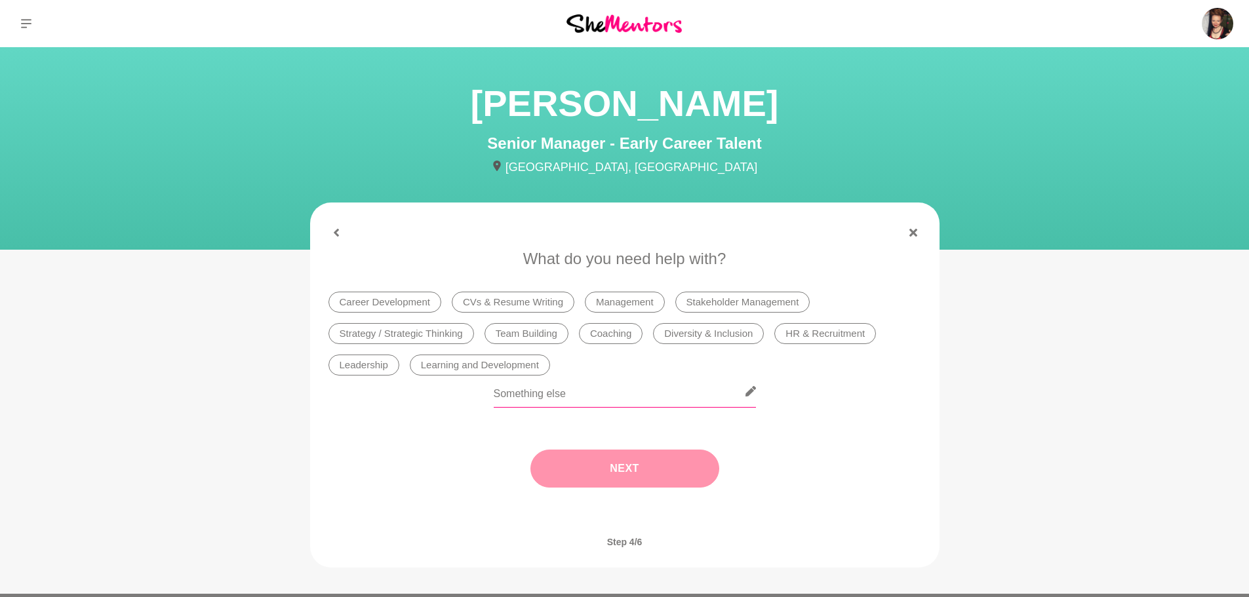
click at [530, 400] on input "text" at bounding box center [625, 392] width 262 height 32
type input "F"
type input "Understanding the Tech world"
click at [645, 469] on button "Next" at bounding box center [624, 469] width 189 height 38
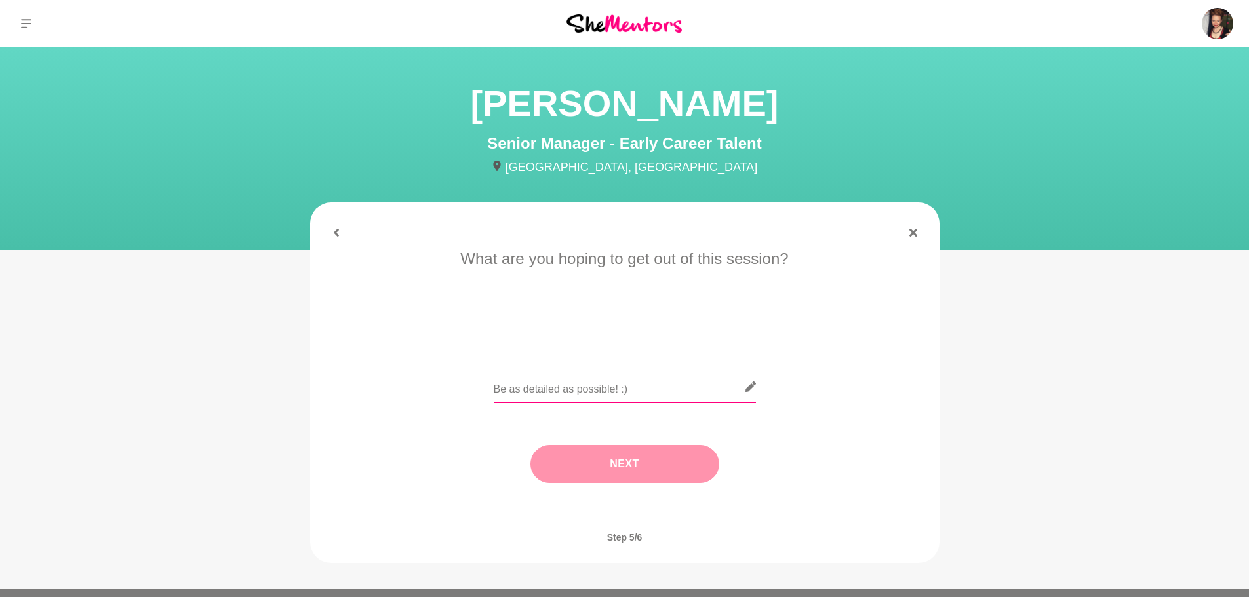
click at [519, 388] on input "text" at bounding box center [625, 387] width 262 height 32
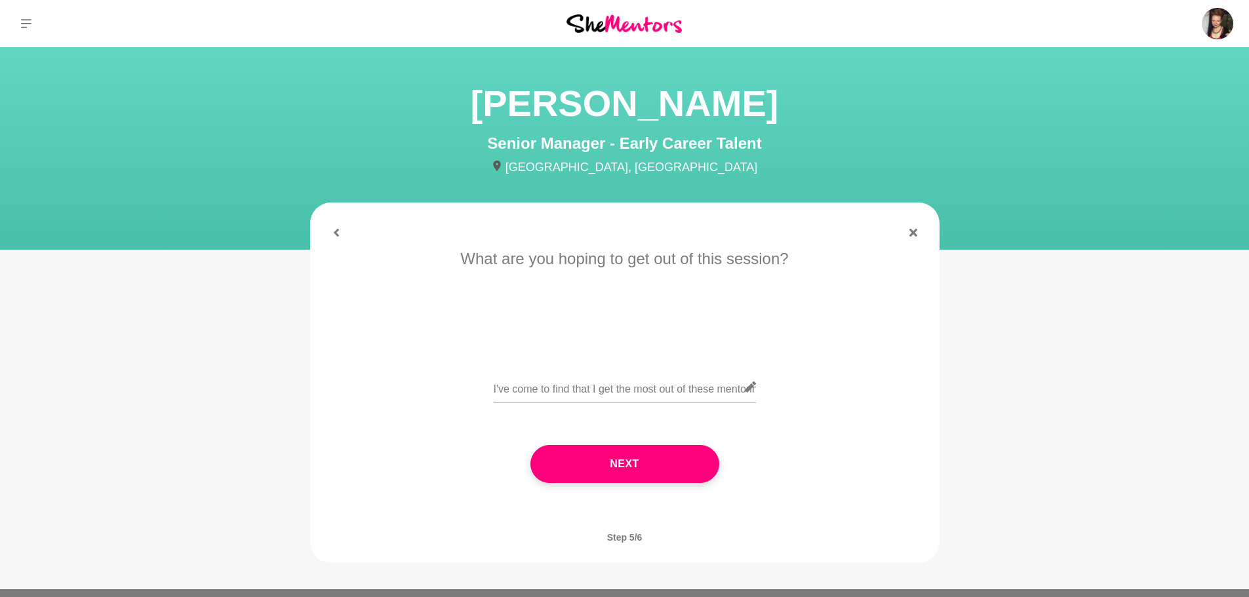
click at [755, 388] on icon at bounding box center [750, 387] width 10 height 10
drag, startPoint x: 494, startPoint y: 390, endPoint x: 799, endPoint y: 402, distance: 305.1
click at [799, 402] on div "I've come to find that I get the most out of these mentoring sessions when it's…" at bounding box center [624, 395] width 593 height 48
click at [610, 385] on input "I've come to find that I get the most out of these mentoring sessions when it's…" at bounding box center [625, 387] width 262 height 32
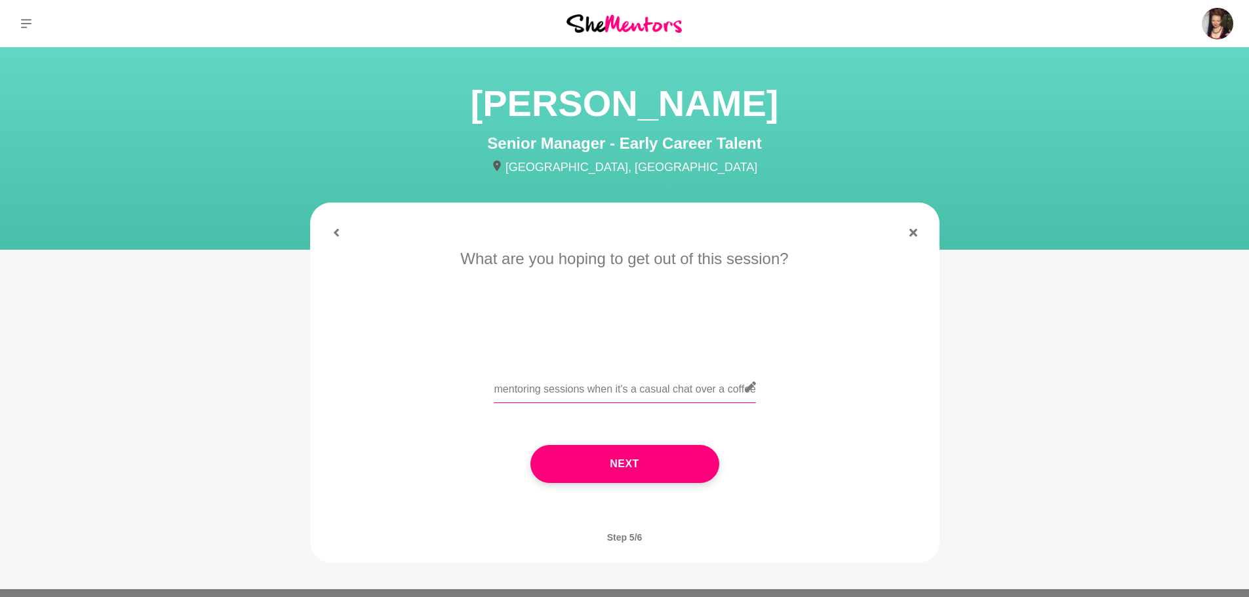
drag, startPoint x: 584, startPoint y: 391, endPoint x: 545, endPoint y: 395, distance: 38.8
click at [545, 395] on input "I've come to find that I get the most out of these mentoring sessions when it's…" at bounding box center [625, 387] width 262 height 32
type input "I"
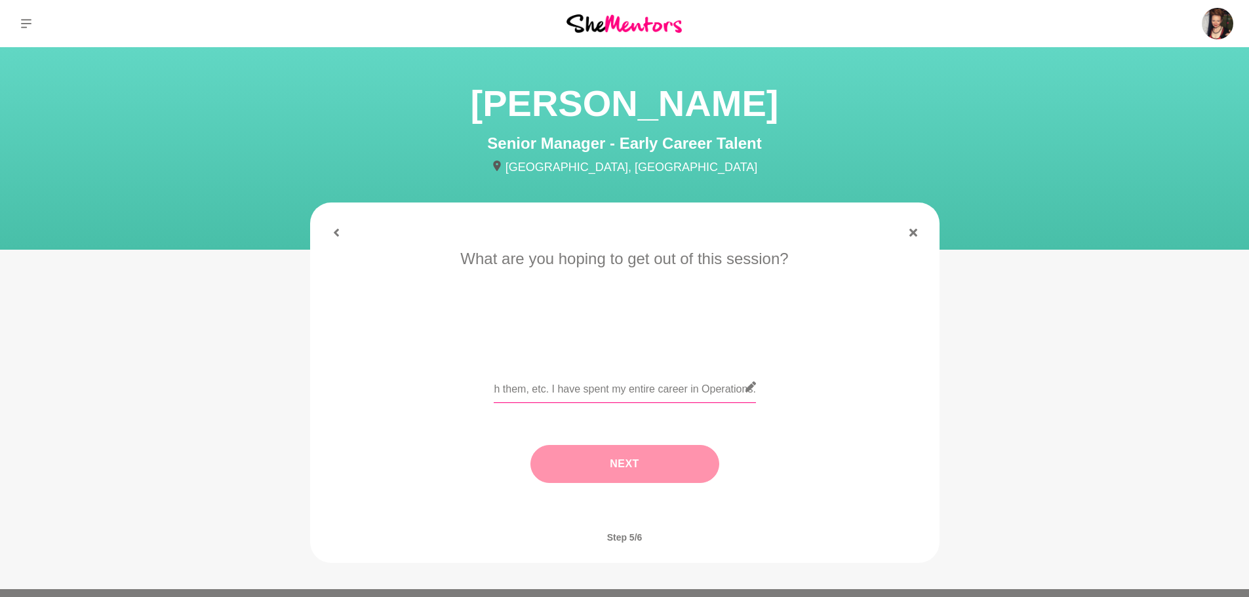
type input "First and foremost, I'd just like to make a new connection over a coffee. But w…"
click at [651, 467] on button "Next" at bounding box center [624, 464] width 189 height 38
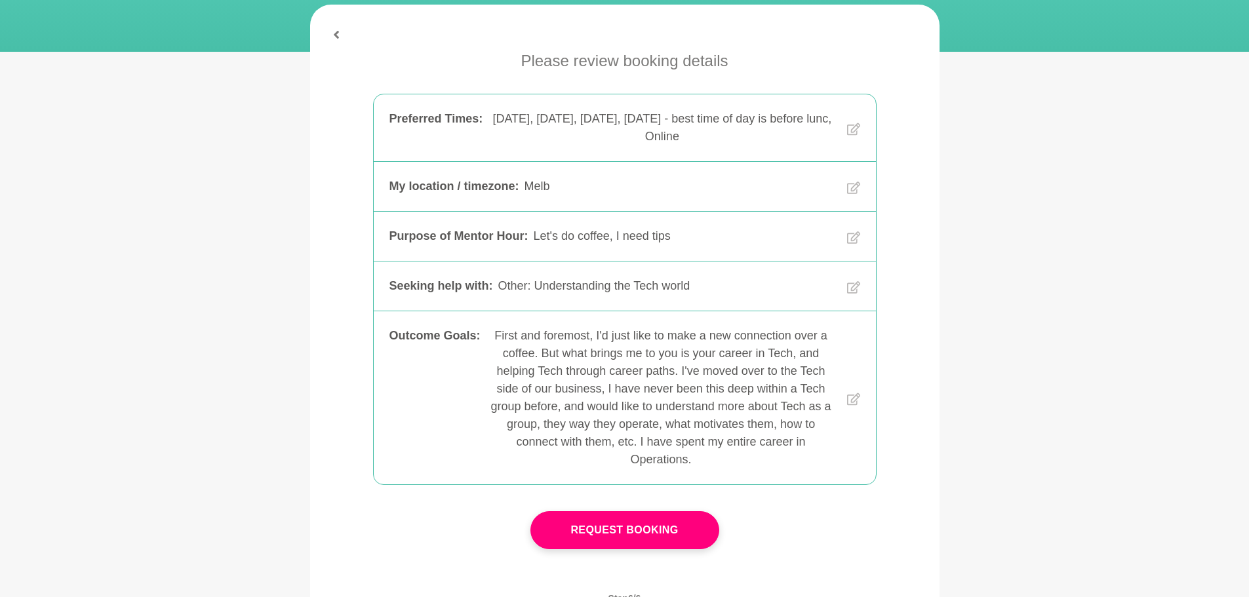
scroll to position [262, 0]
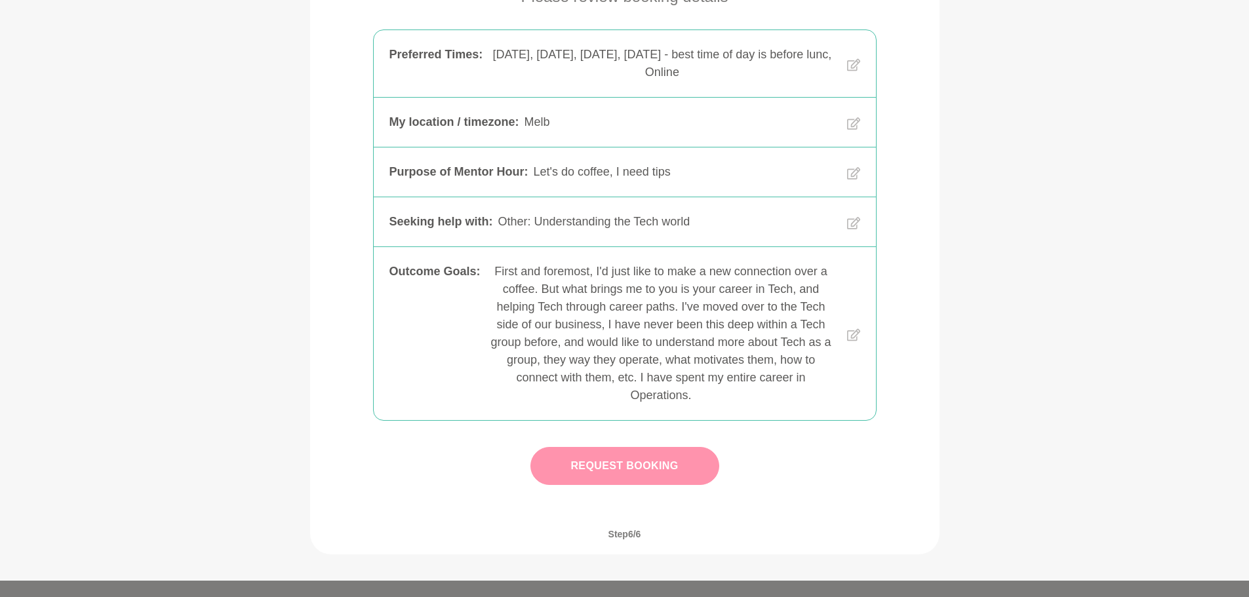
click at [643, 470] on button "Request Booking" at bounding box center [624, 466] width 189 height 38
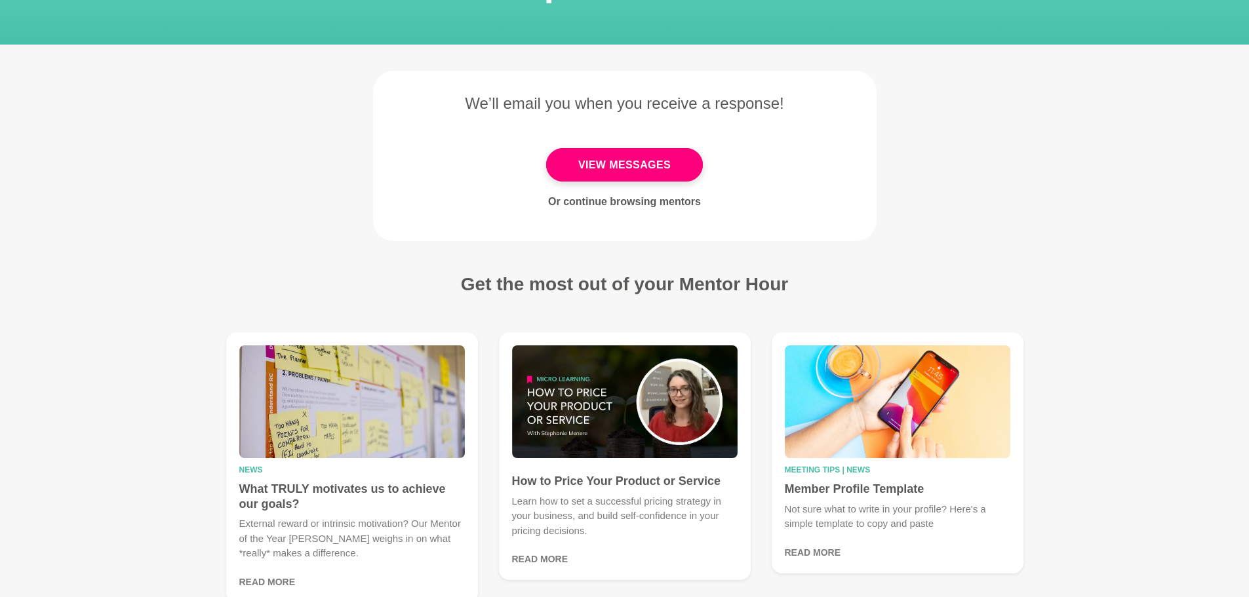
scroll to position [197, 0]
